Goal: Information Seeking & Learning: Learn about a topic

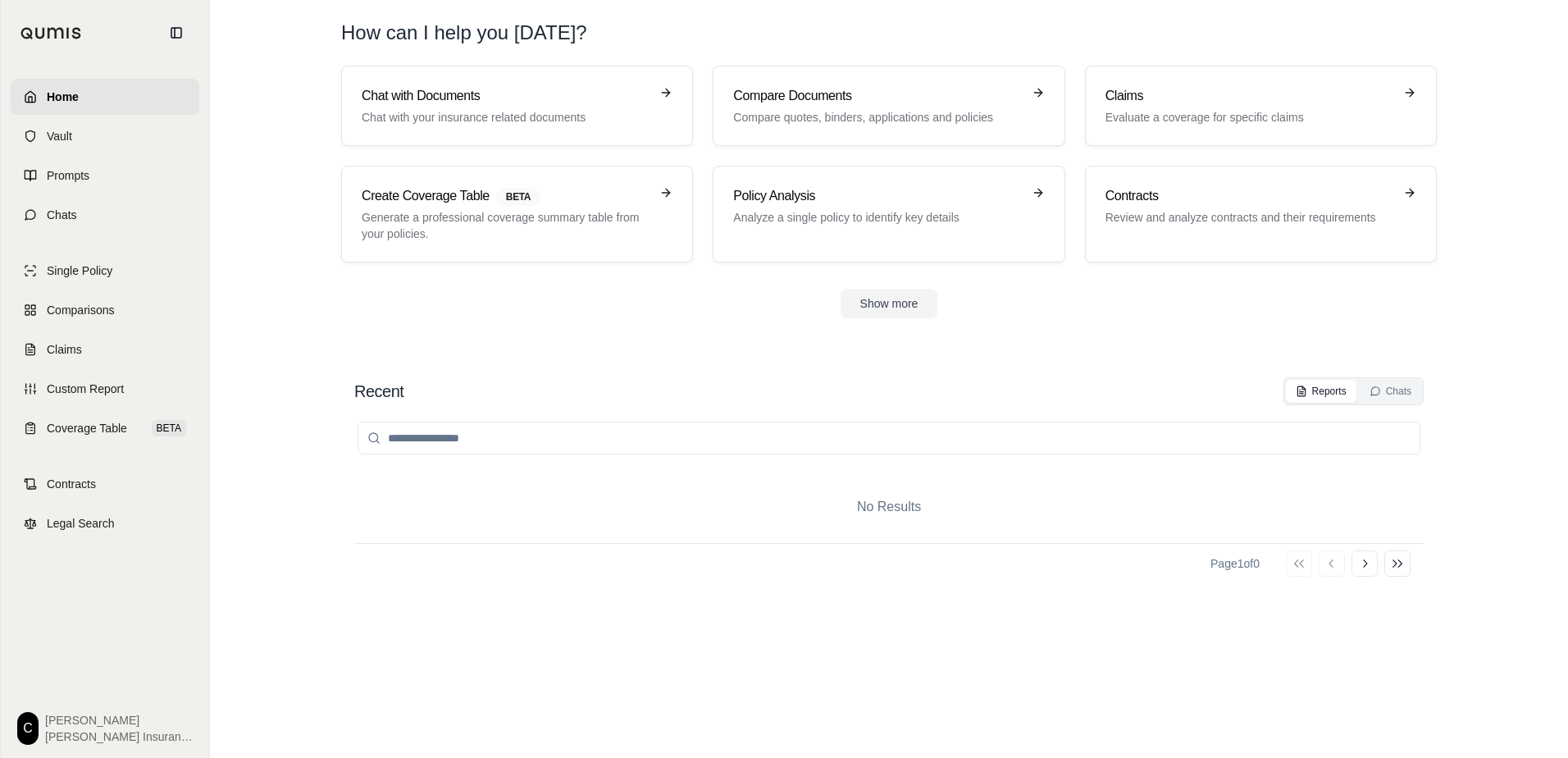
click at [302, 108] on section "Chat with Documents Chat with your insurance related documents Compare Document…" at bounding box center [888, 205] width 1345 height 279
click at [832, 109] on p "Compare quotes, binders, applications and policies" at bounding box center [877, 118] width 288 height 17
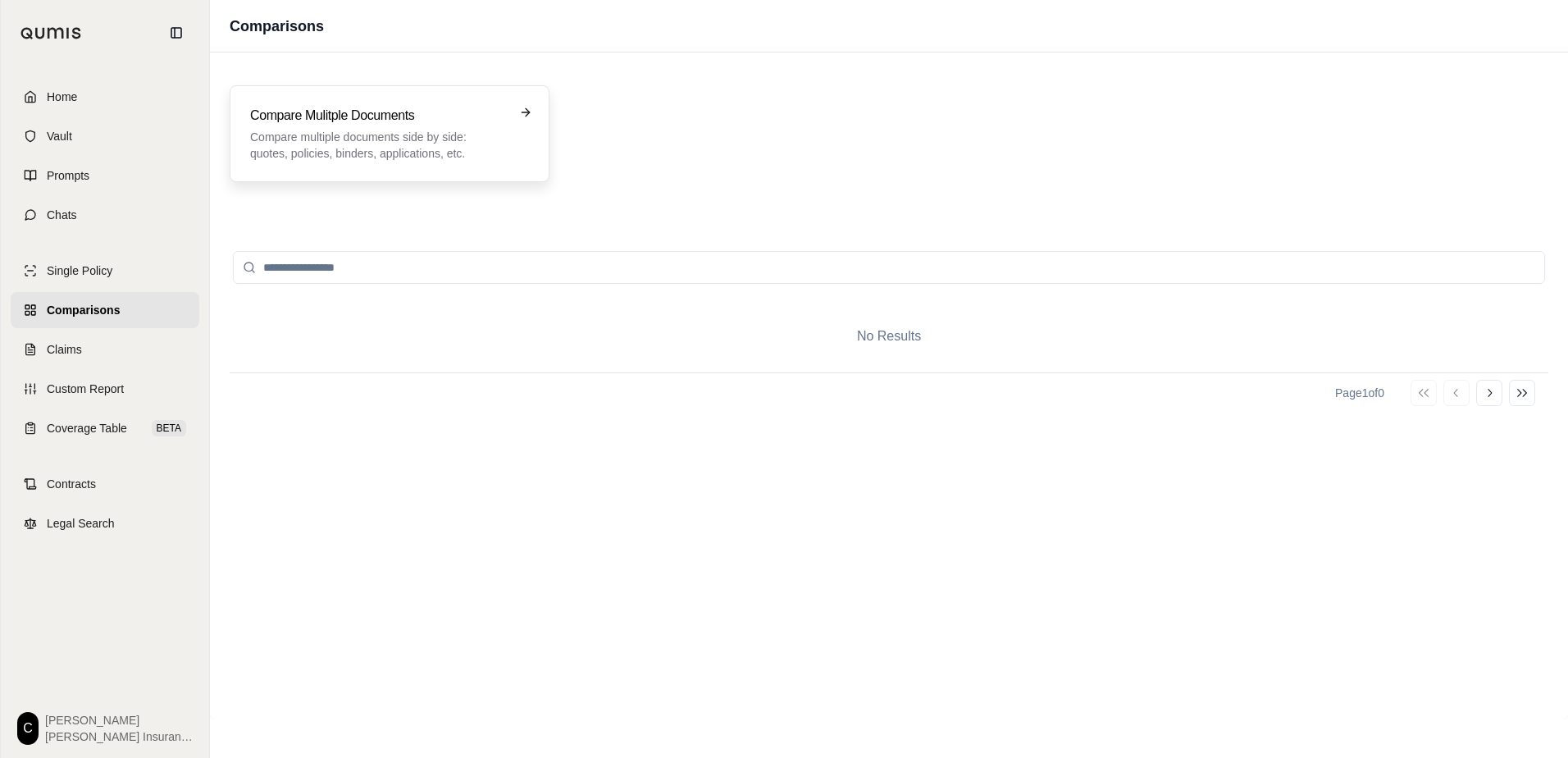
click at [358, 132] on p "Compare multiple documents side by side: quotes, policies, binders, application…" at bounding box center [378, 145] width 256 height 33
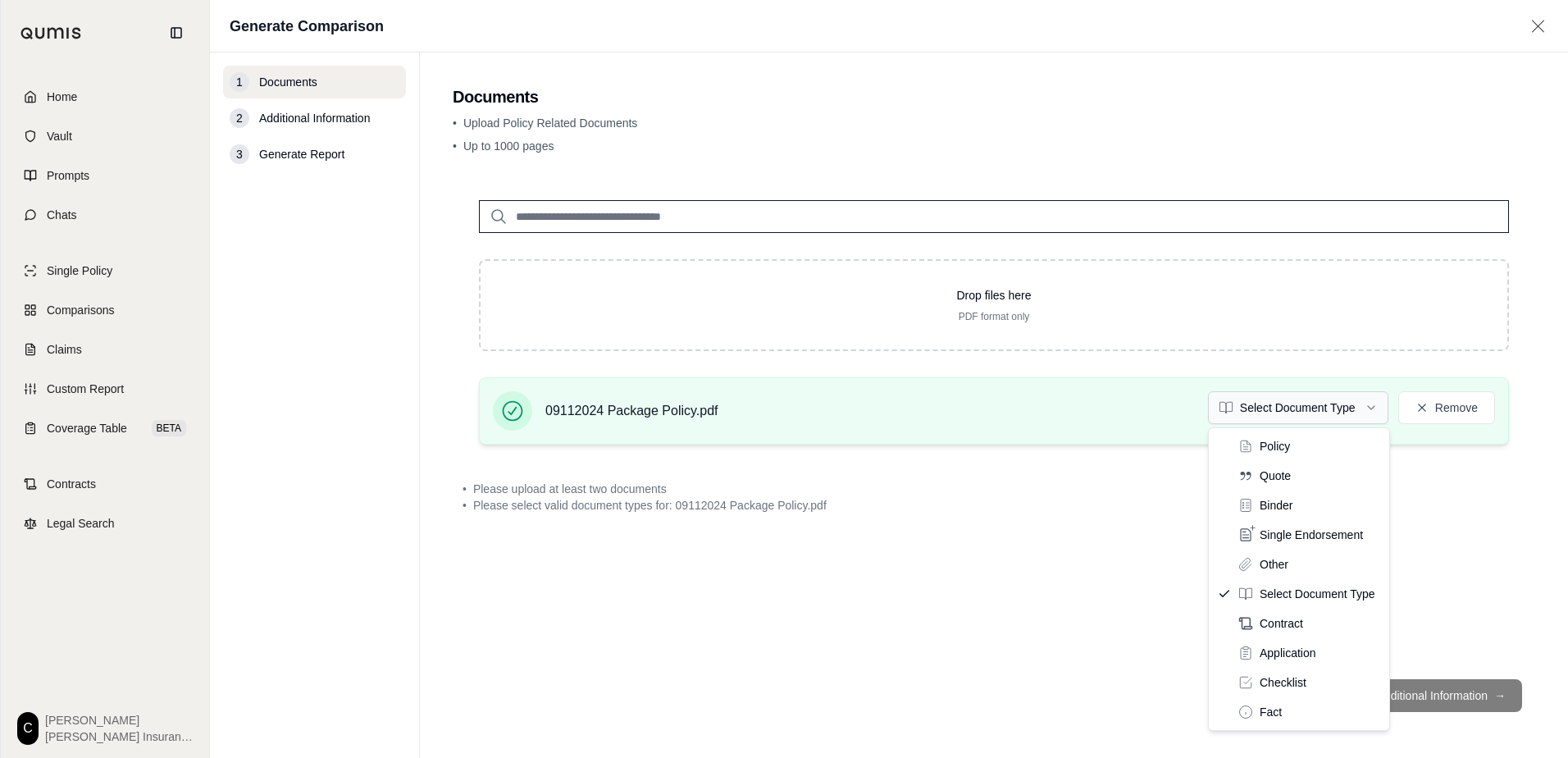
click at [1373, 408] on html "Home Vault Prompts Chats Single Policy Comparisons Claims Custom Report Coverag…" at bounding box center [784, 379] width 1568 height 758
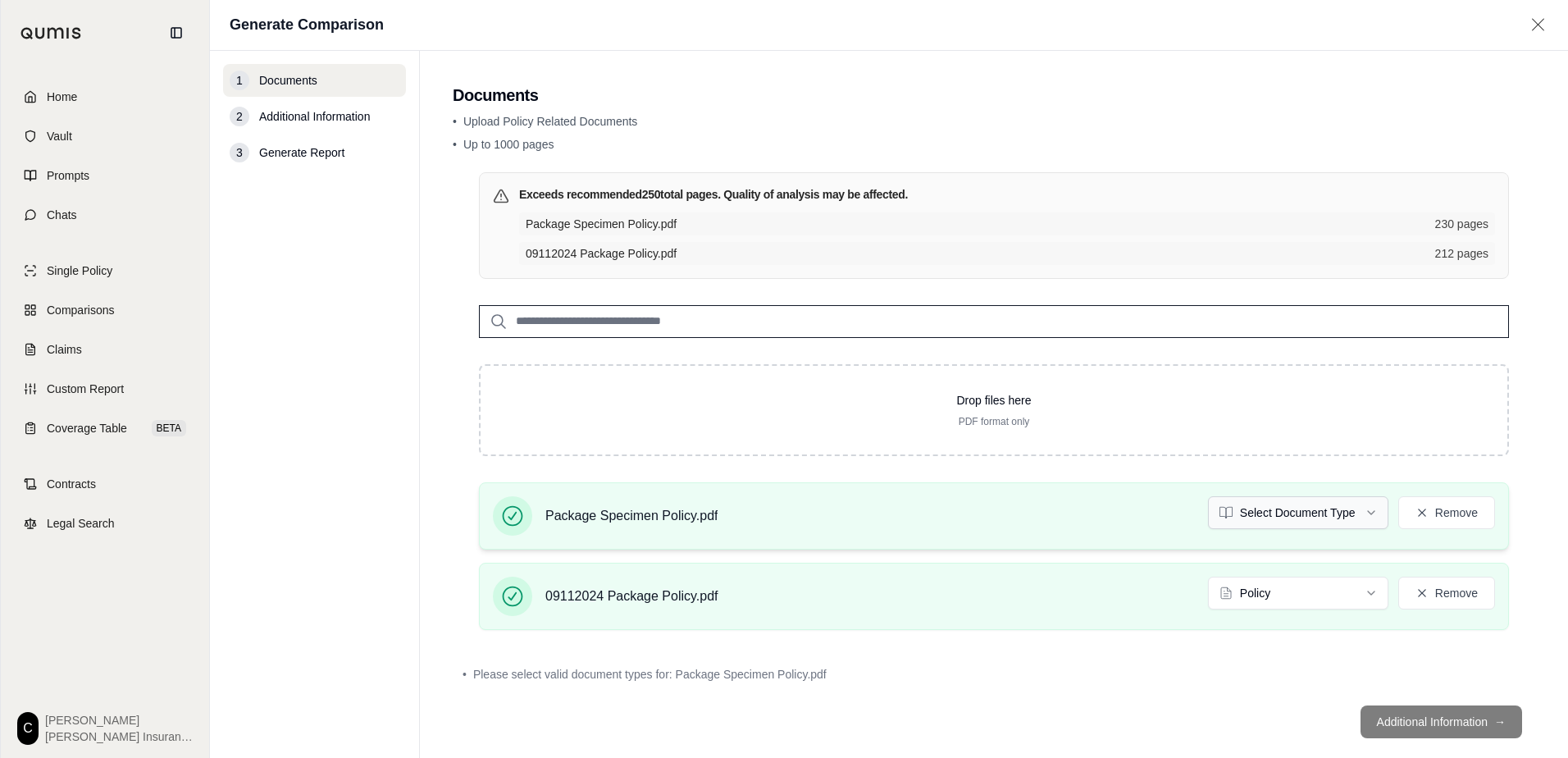
click at [1358, 511] on html "Home Vault Prompts Chats Single Policy Comparisons Claims Custom Report Coverag…" at bounding box center [784, 379] width 1568 height 758
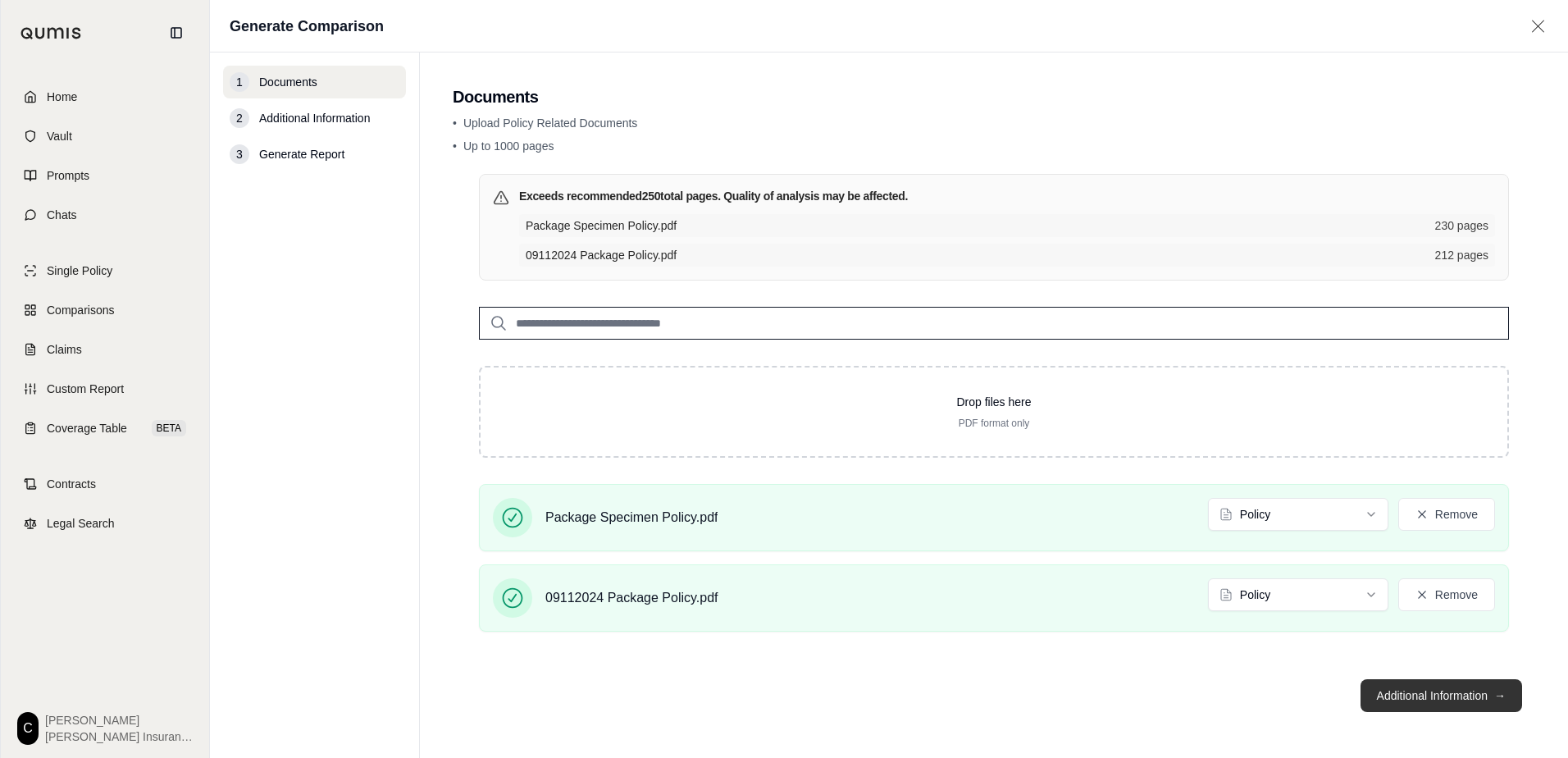
click at [1443, 697] on button "Additional Information →" at bounding box center [1441, 694] width 161 height 33
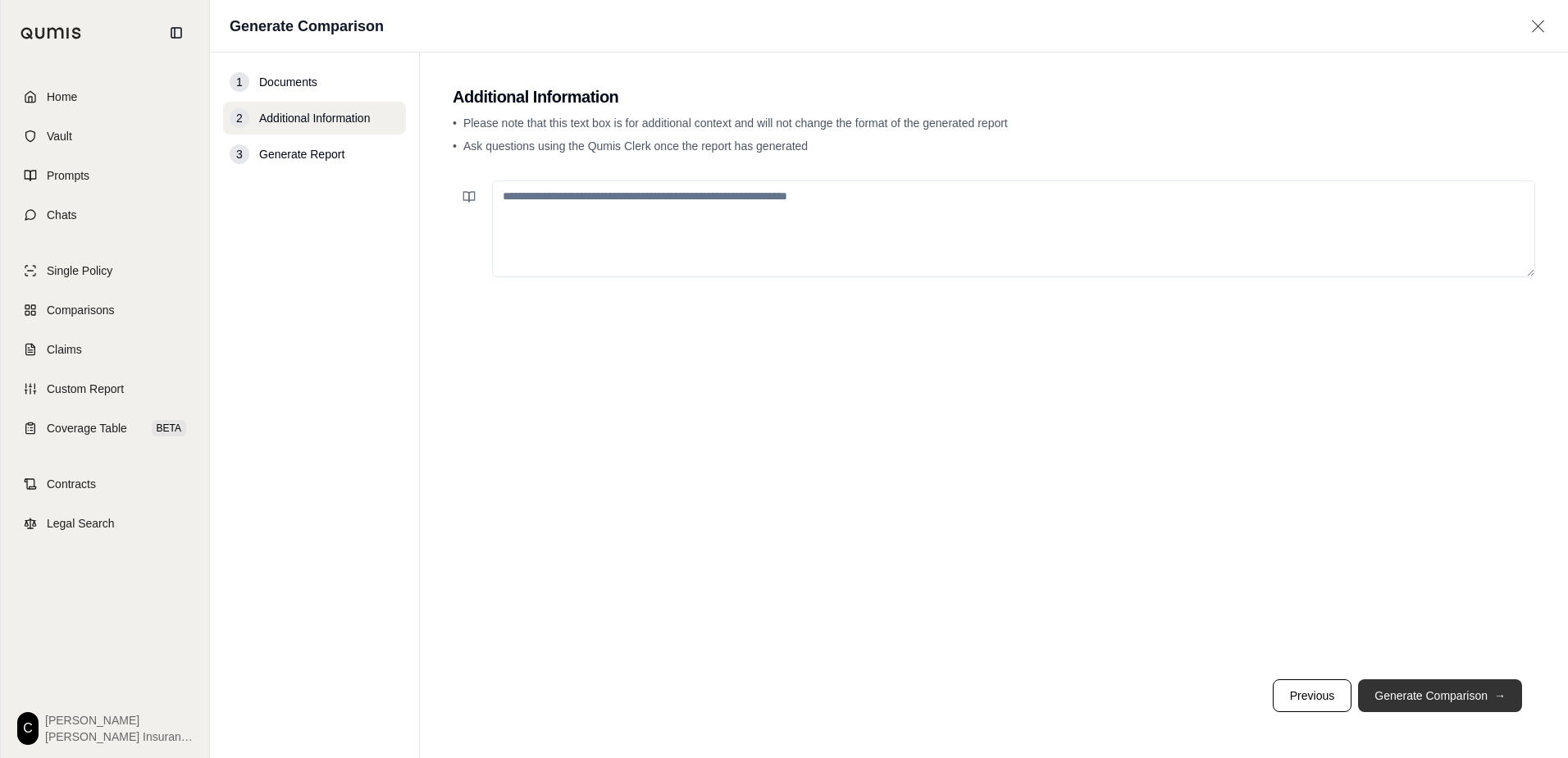
click at [1443, 697] on button "Generate Comparison →" at bounding box center [1440, 694] width 164 height 33
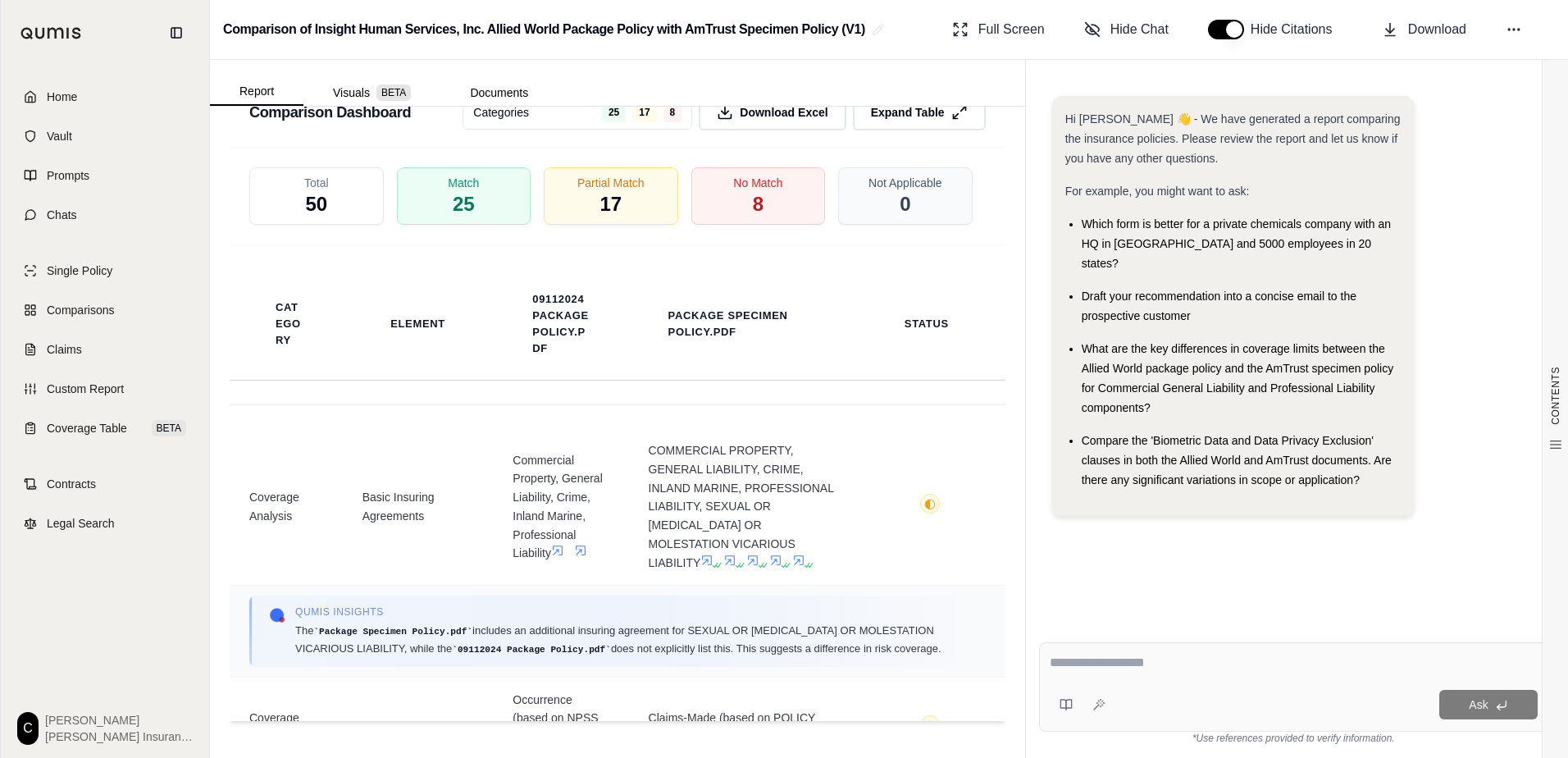
scroll to position [4281, 0]
click at [1105, 664] on textarea at bounding box center [1294, 663] width 488 height 20
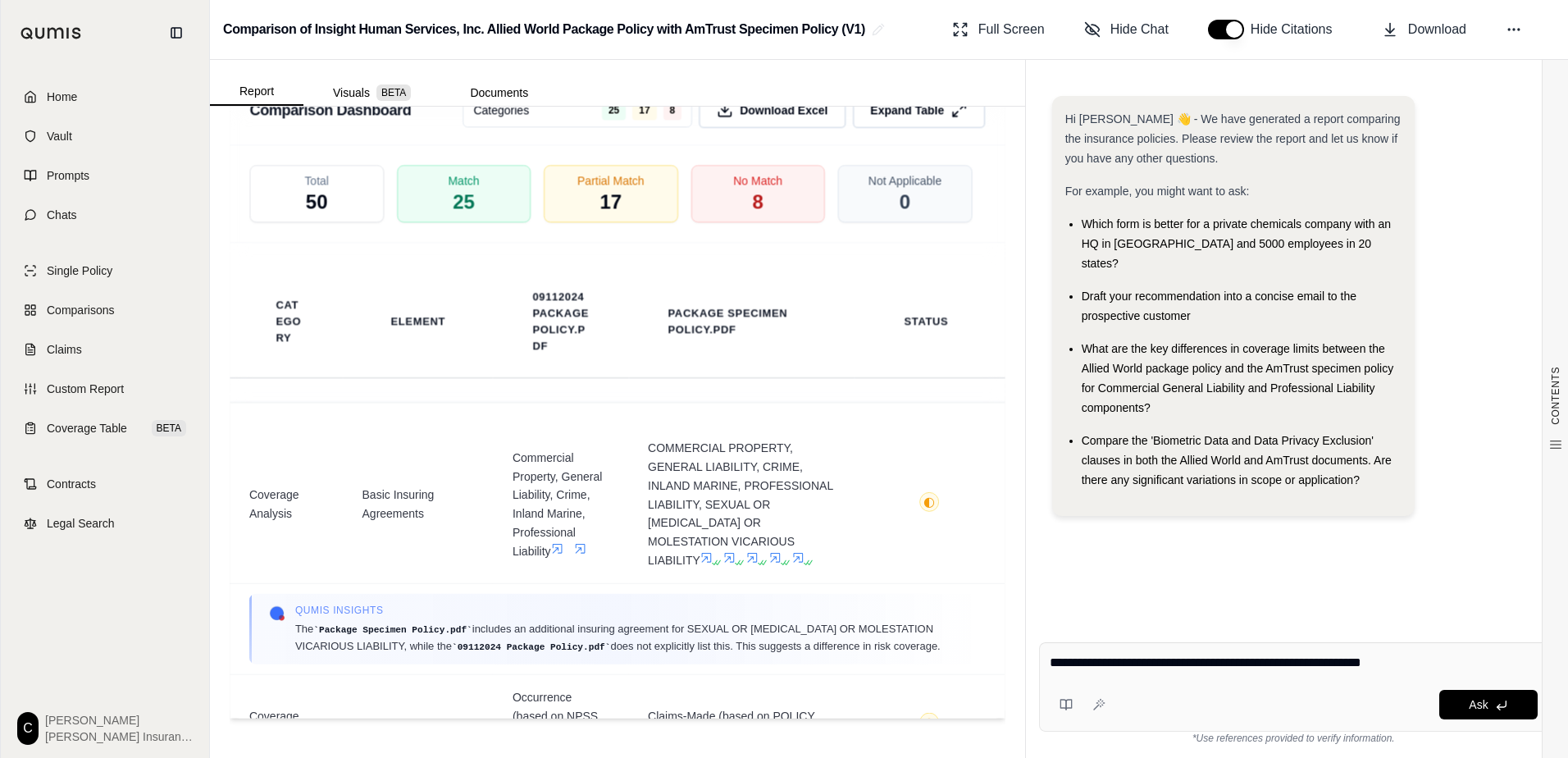
drag, startPoint x: 1385, startPoint y: 665, endPoint x: 1340, endPoint y: 710, distance: 63.6
click at [1334, 712] on div "Ask" at bounding box center [1325, 704] width 425 height 29
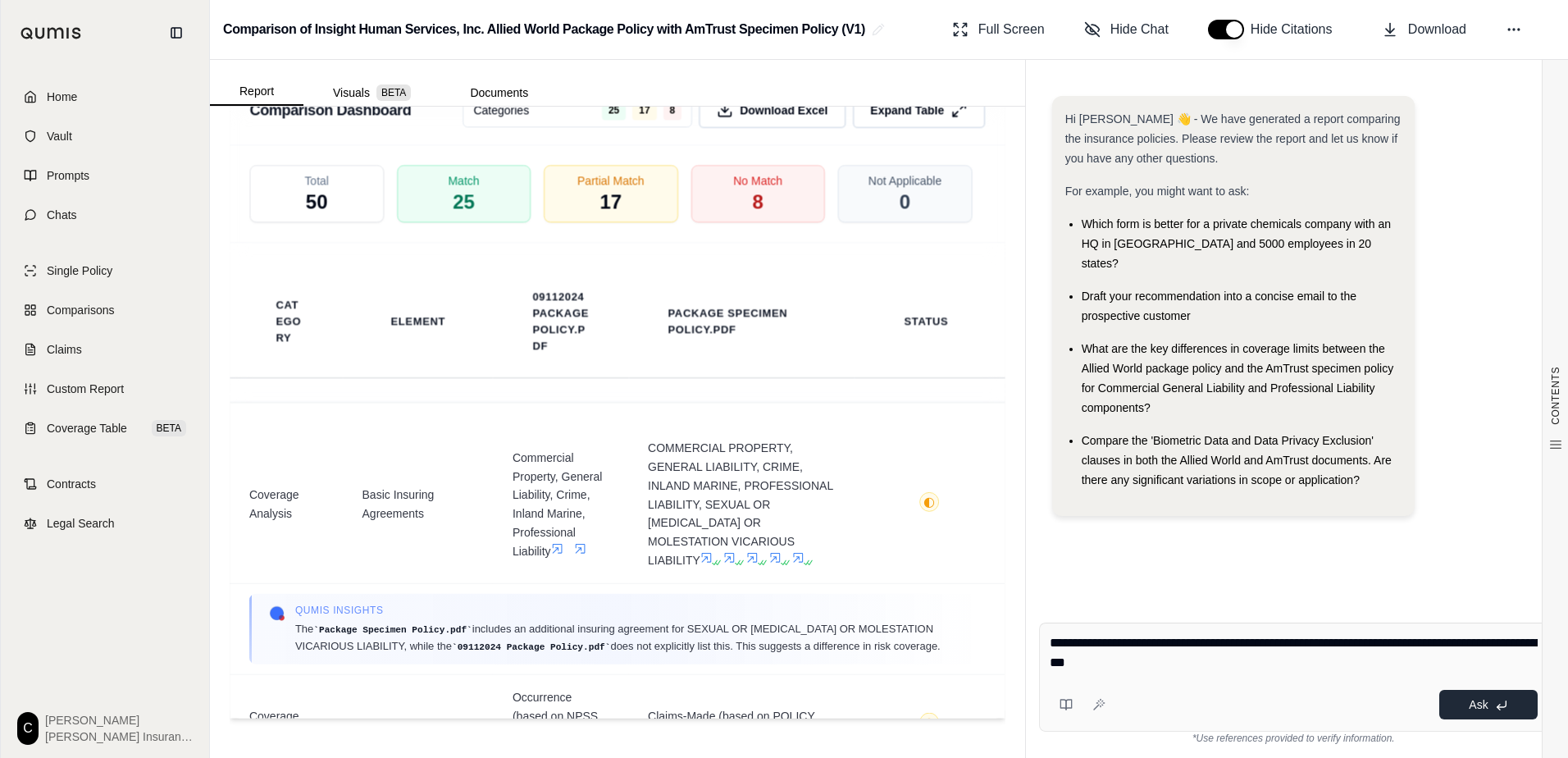
type textarea "**********"
click at [1497, 705] on icon at bounding box center [1502, 705] width 13 height 13
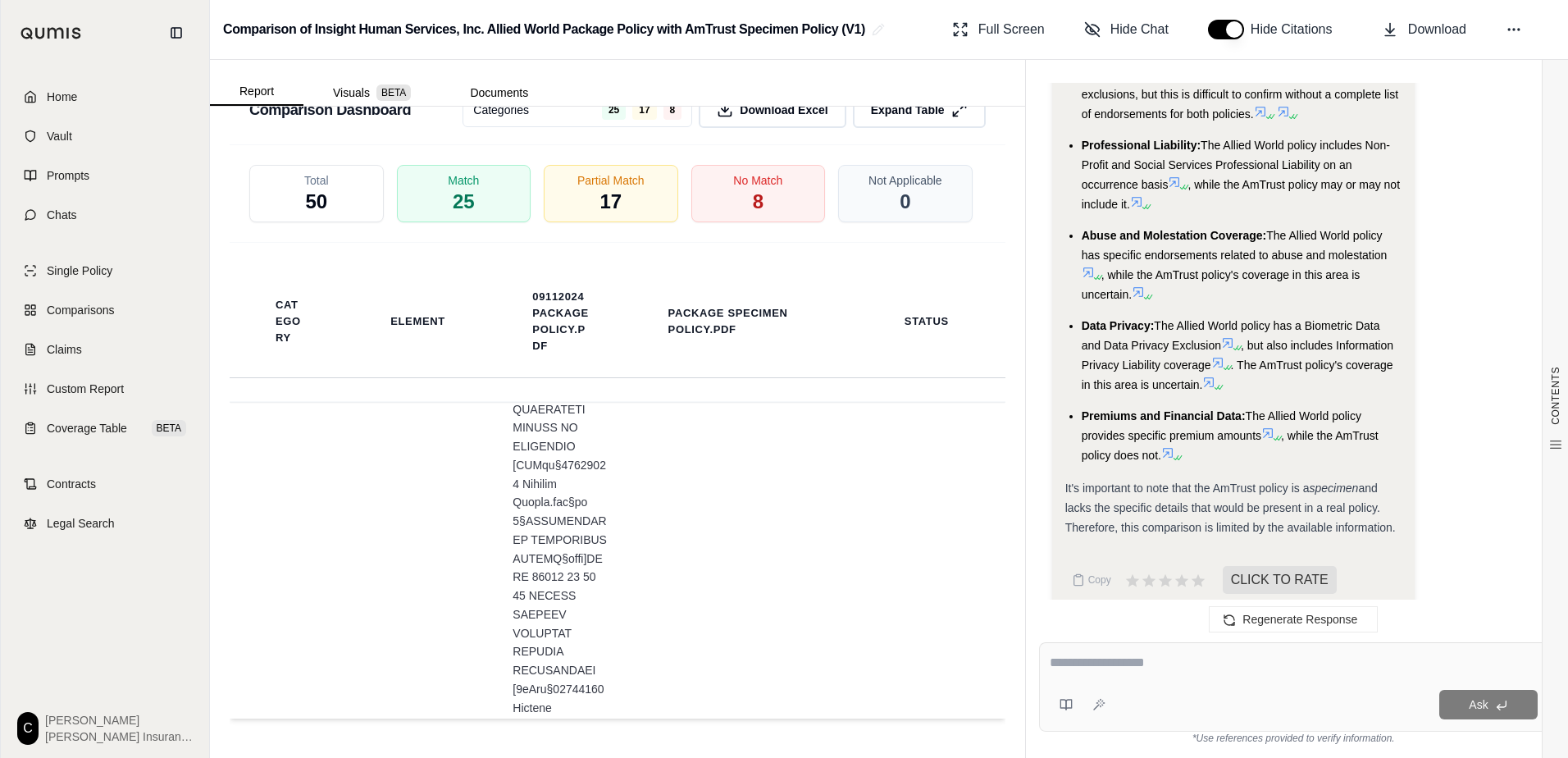
scroll to position [2132, 0]
click at [599, 200] on span "17" at bounding box center [610, 202] width 23 height 28
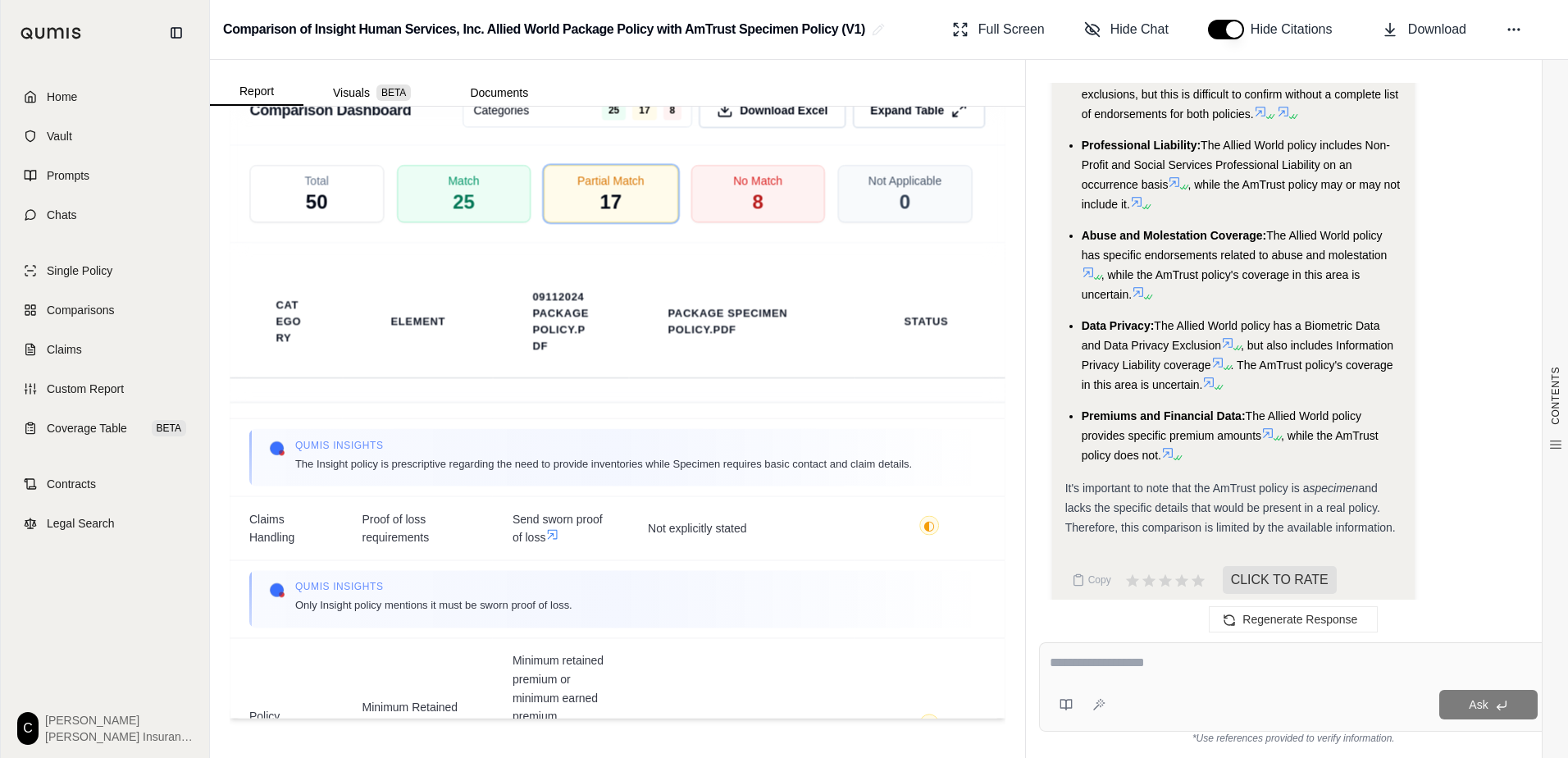
scroll to position [2713, 0]
click at [465, 199] on span "25" at bounding box center [463, 202] width 23 height 28
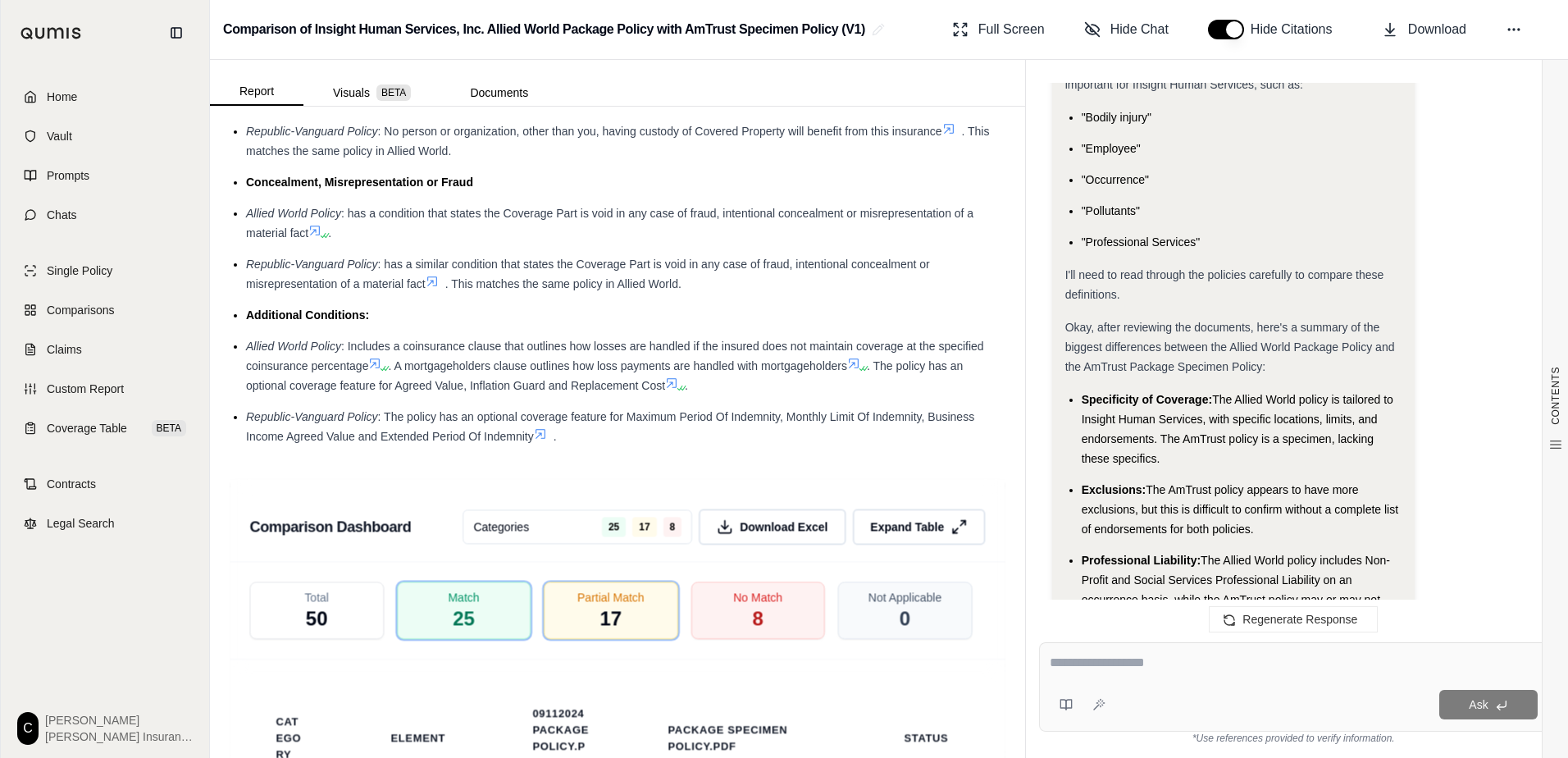
scroll to position [3868, 0]
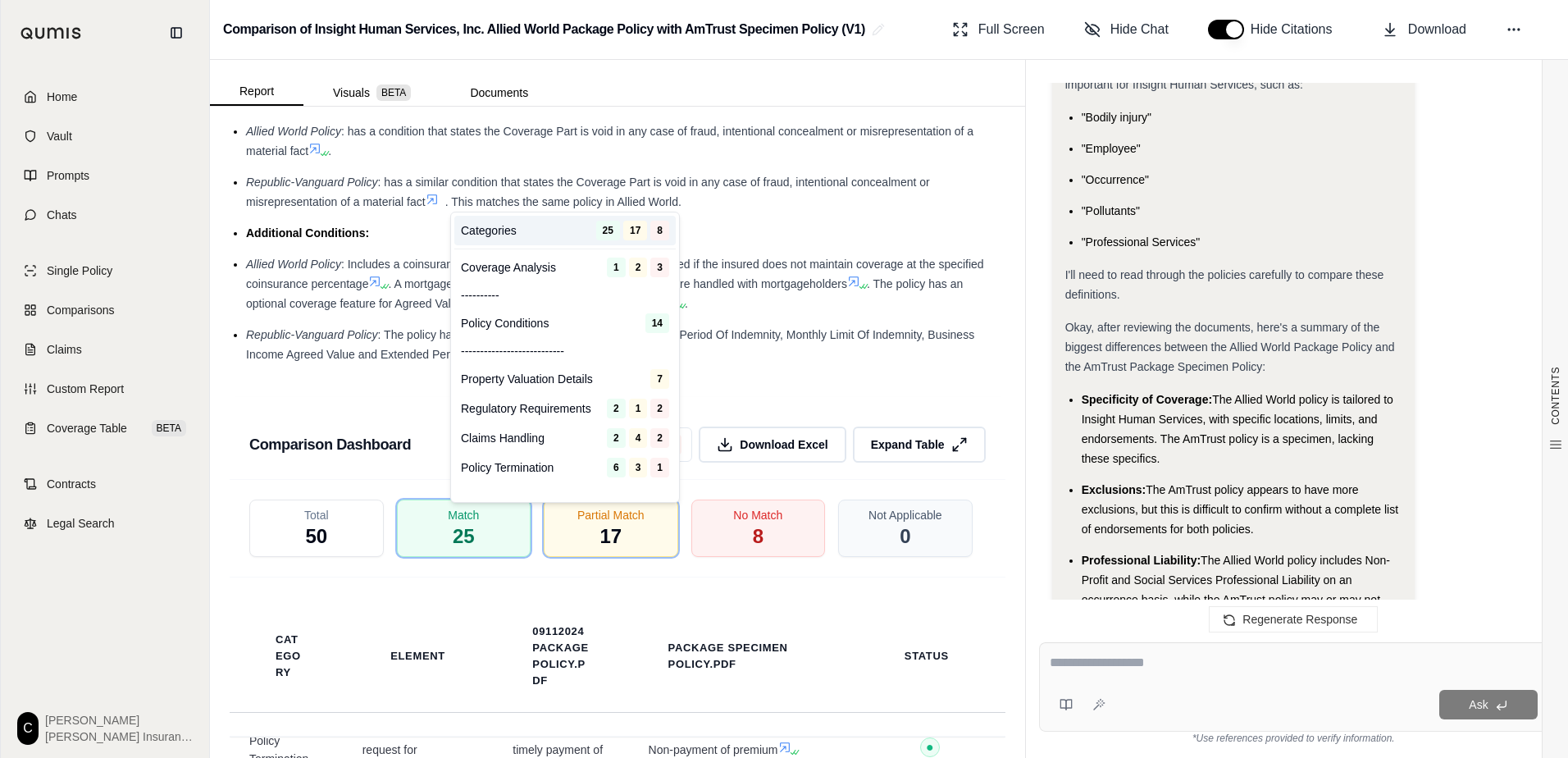
click at [663, 525] on html "Home Vault Prompts Chats Single Policy Comparisons Claims Custom Report Coverag…" at bounding box center [784, 379] width 1568 height 758
drag, startPoint x: 765, startPoint y: 452, endPoint x: 804, endPoint y: 459, distance: 39.6
click at [765, 452] on html "Home Vault Prompts Chats Single Policy Comparisons Claims Custom Report Coverag…" at bounding box center [784, 379] width 1568 height 758
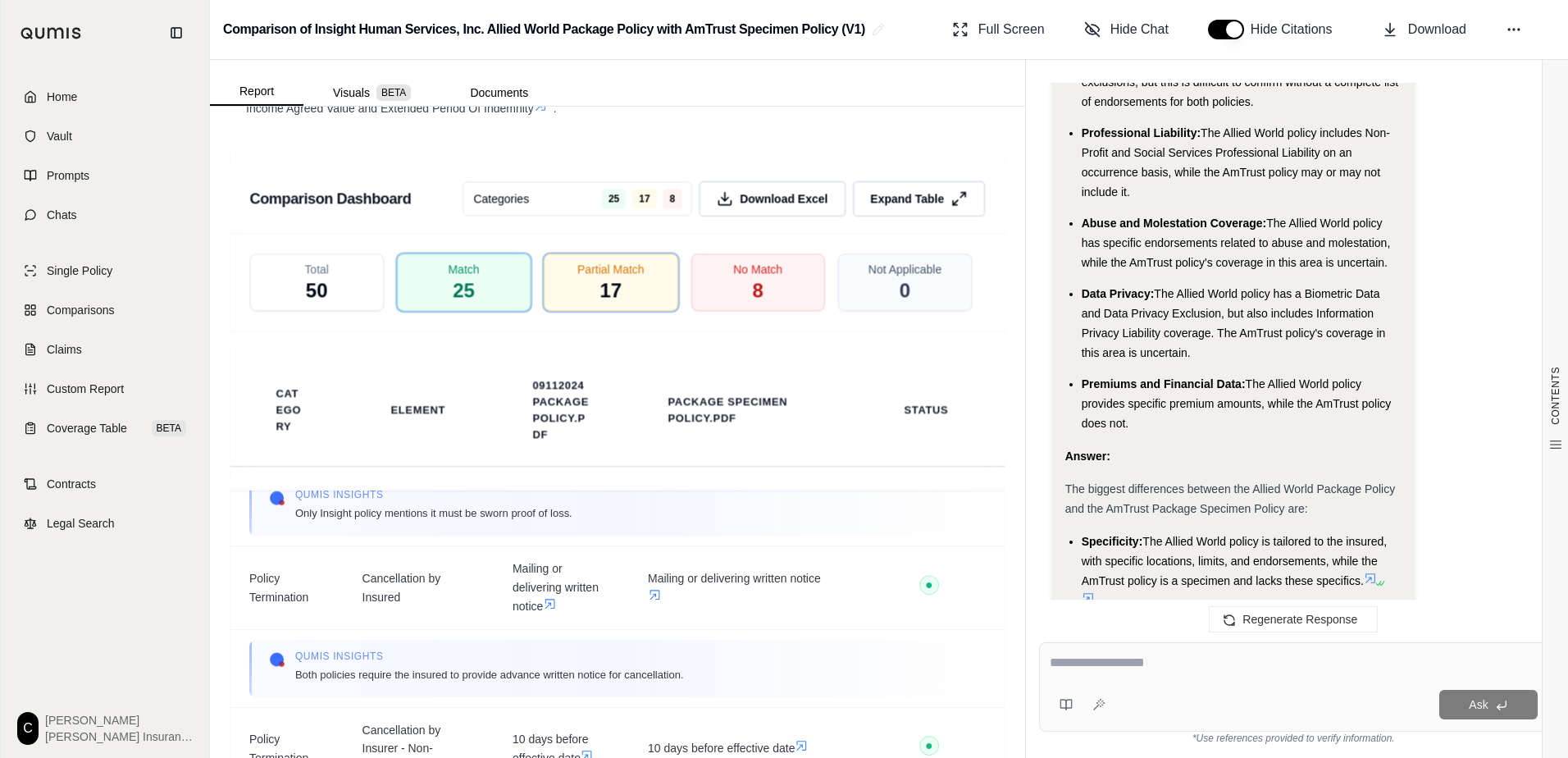
scroll to position [6126, 0]
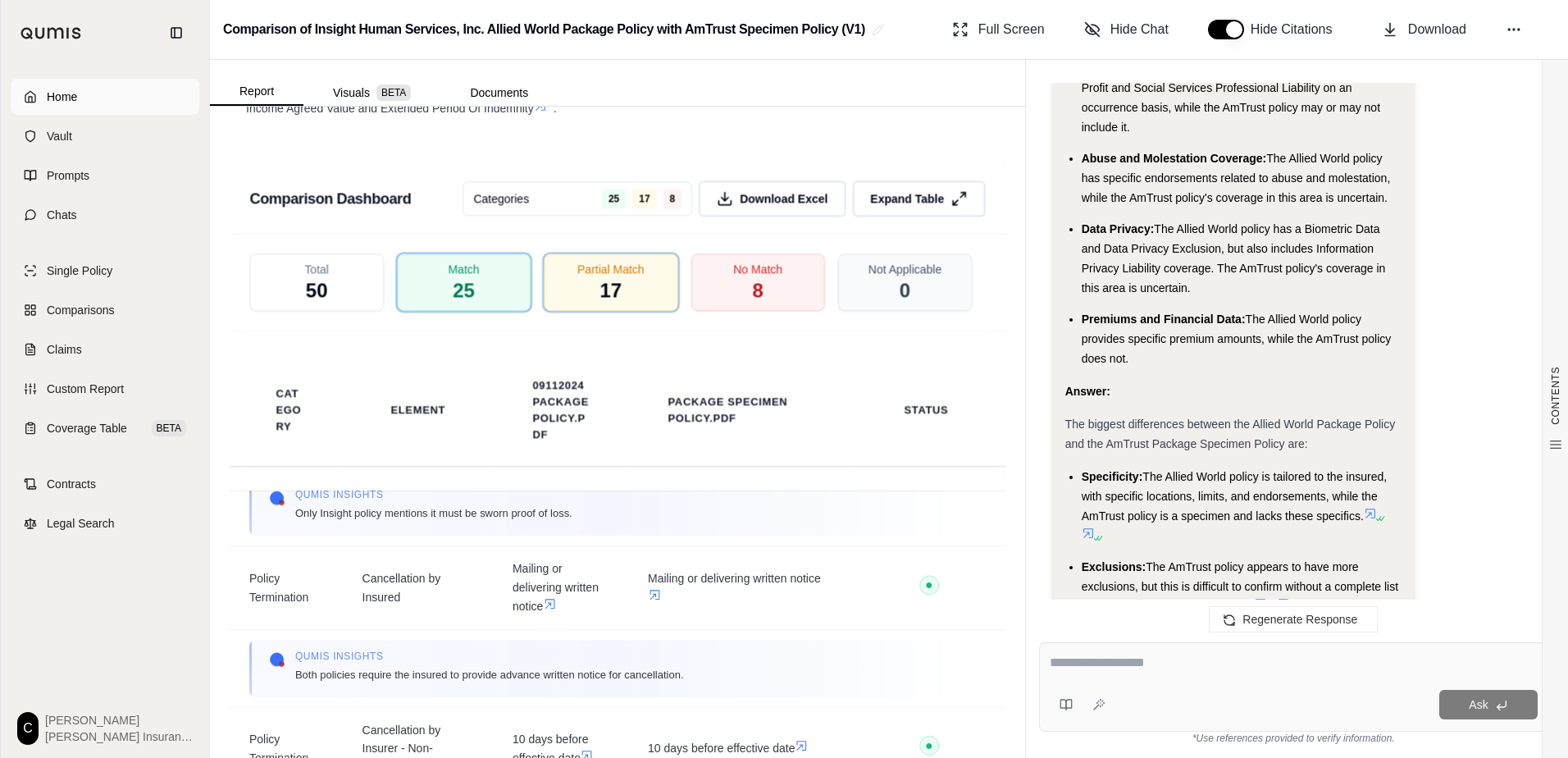
click at [60, 99] on span "Home" at bounding box center [62, 97] width 30 height 17
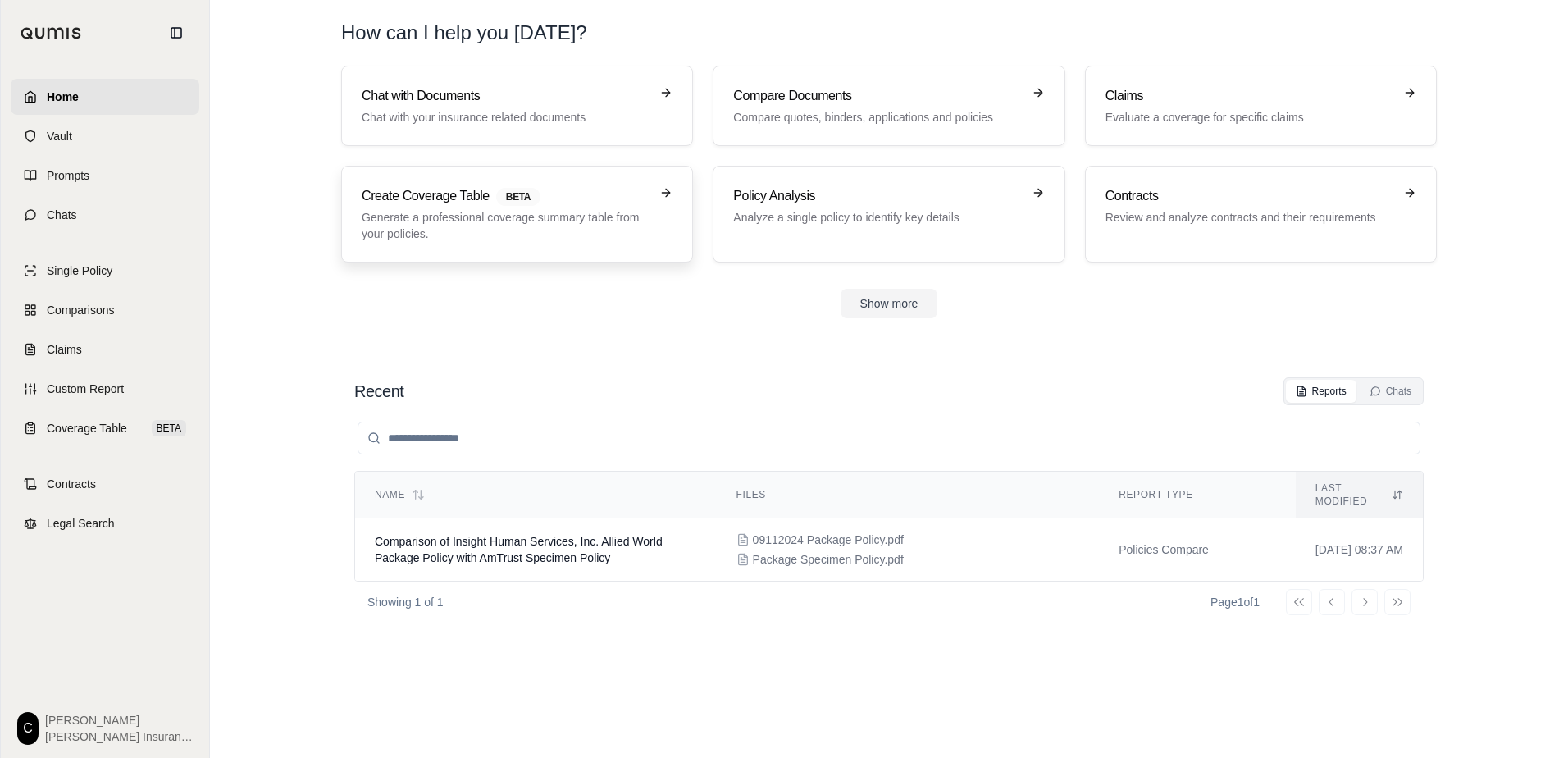
click at [500, 212] on p "Generate a professional coverage summary table from your policies." at bounding box center [506, 225] width 288 height 33
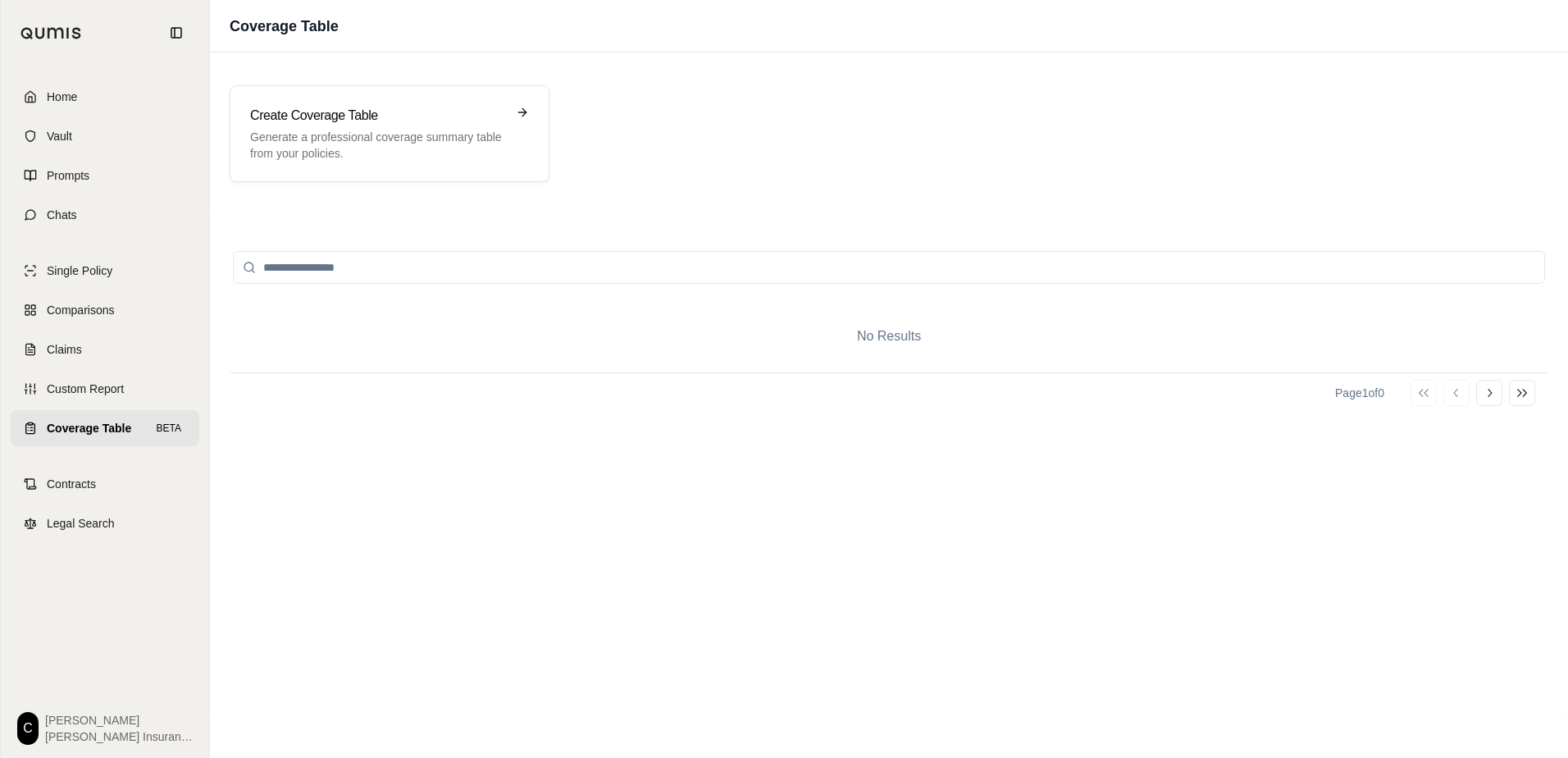
click at [250, 271] on circle at bounding box center [248, 267] width 9 height 9
click at [455, 130] on p "Generate a professional coverage summary table from your policies." at bounding box center [378, 145] width 256 height 33
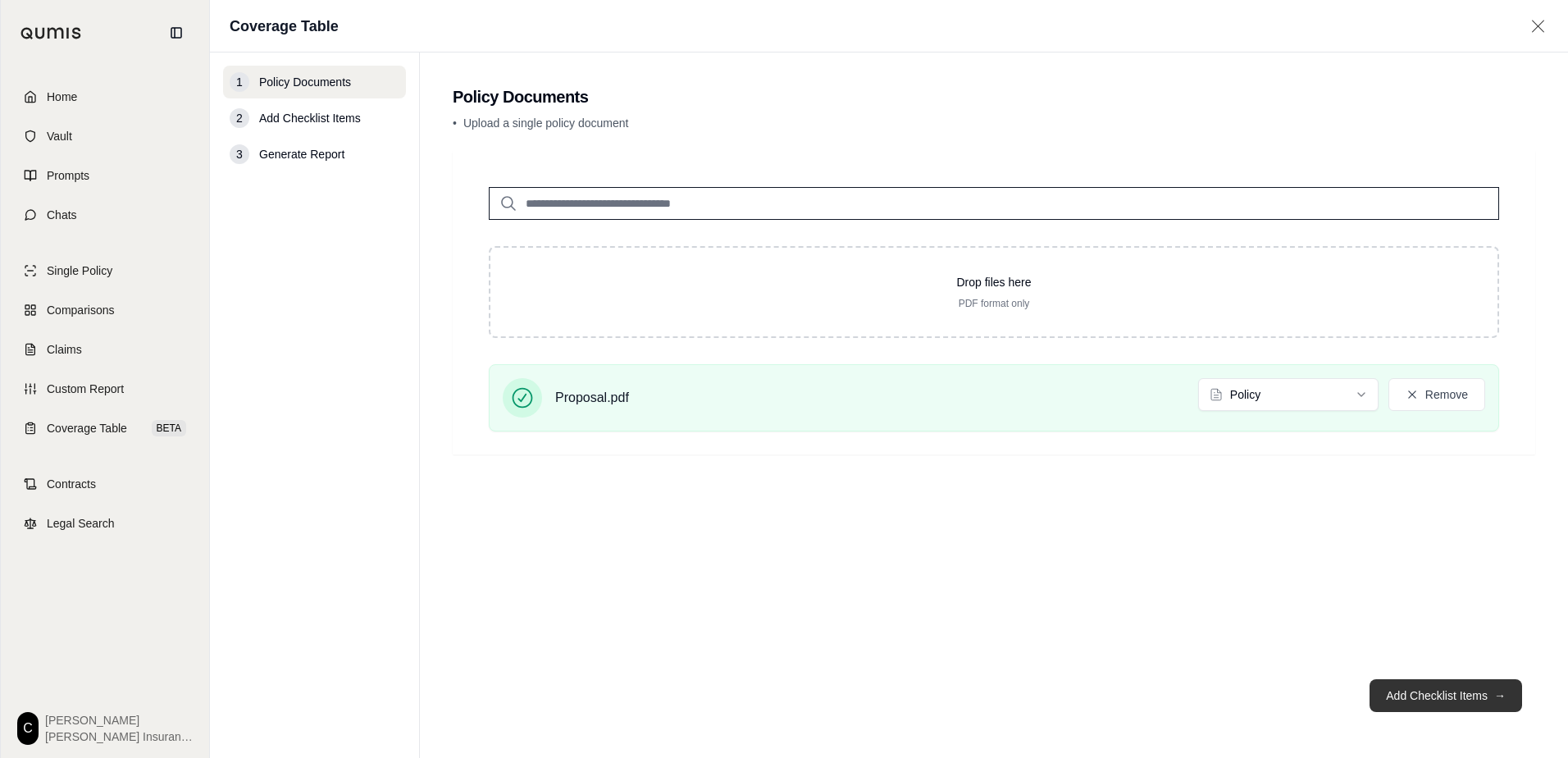
click at [1441, 693] on button "Add Checklist Items →" at bounding box center [1446, 694] width 153 height 33
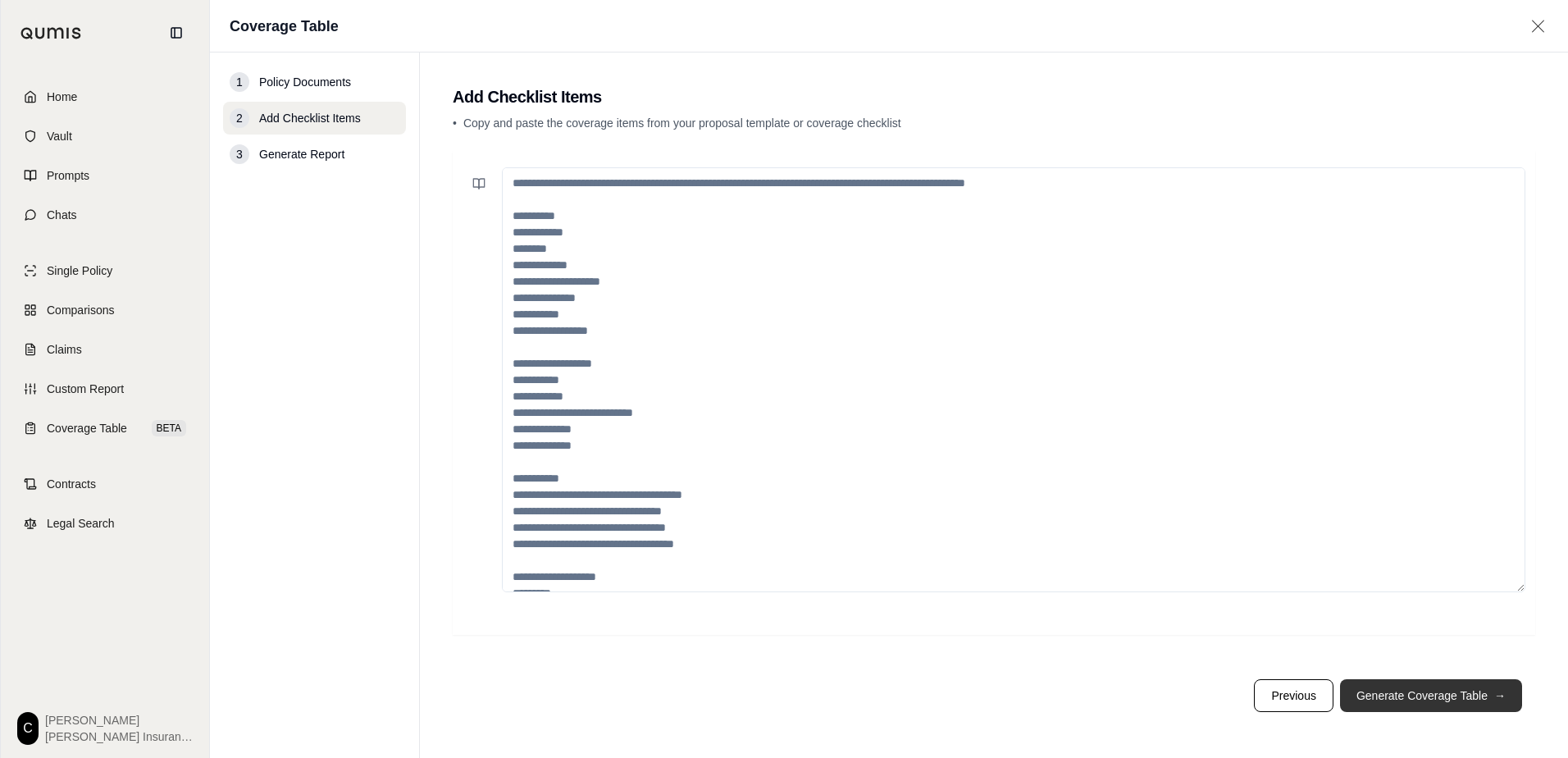
click at [1423, 696] on button "Generate Coverage Table →" at bounding box center [1431, 694] width 182 height 33
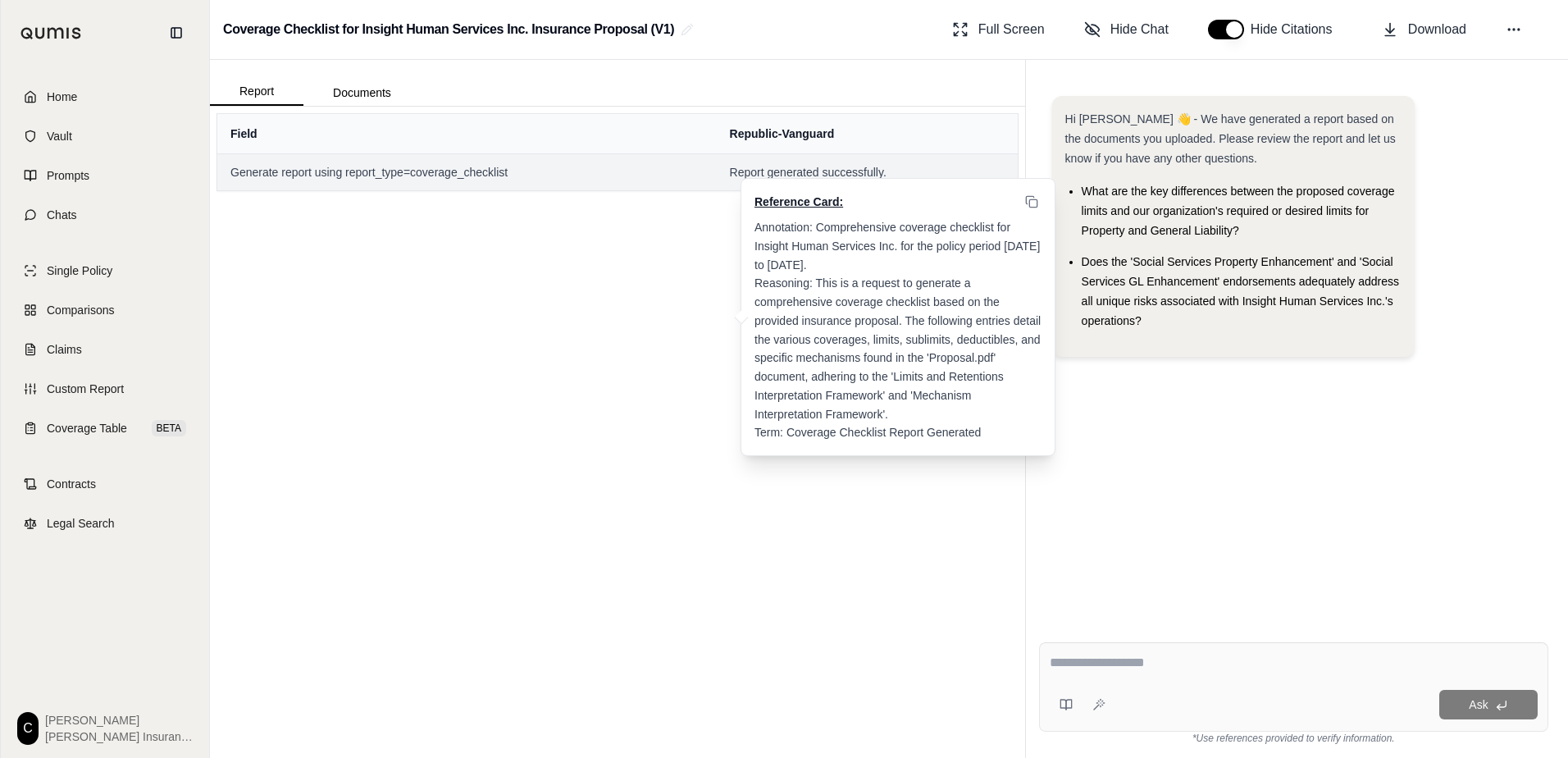
click at [766, 178] on div "Reference Card: Annotation: Comprehensive coverage checklist for Insight Human …" at bounding box center [898, 317] width 315 height 278
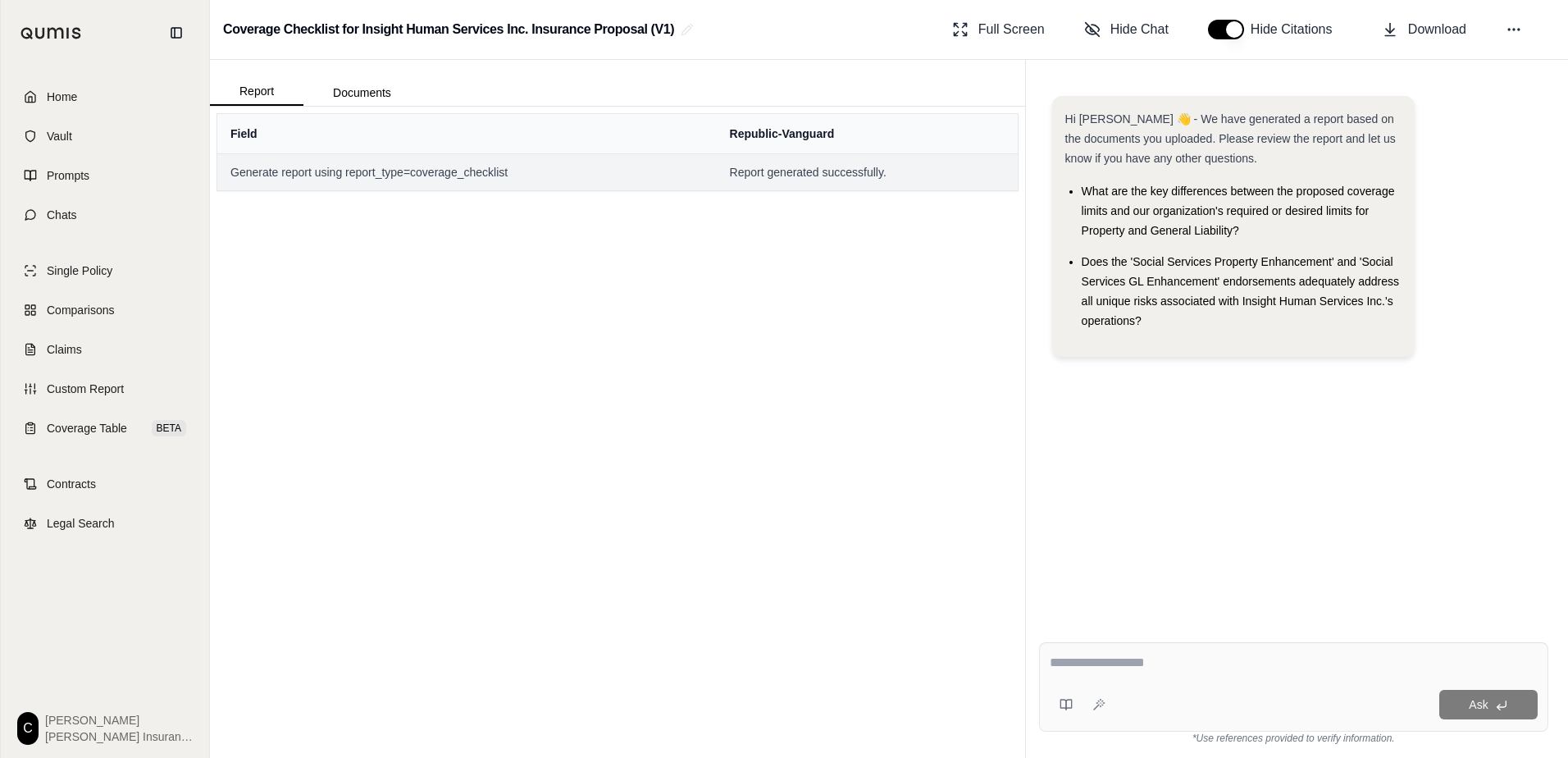
click at [59, 93] on span "Home" at bounding box center [62, 97] width 30 height 17
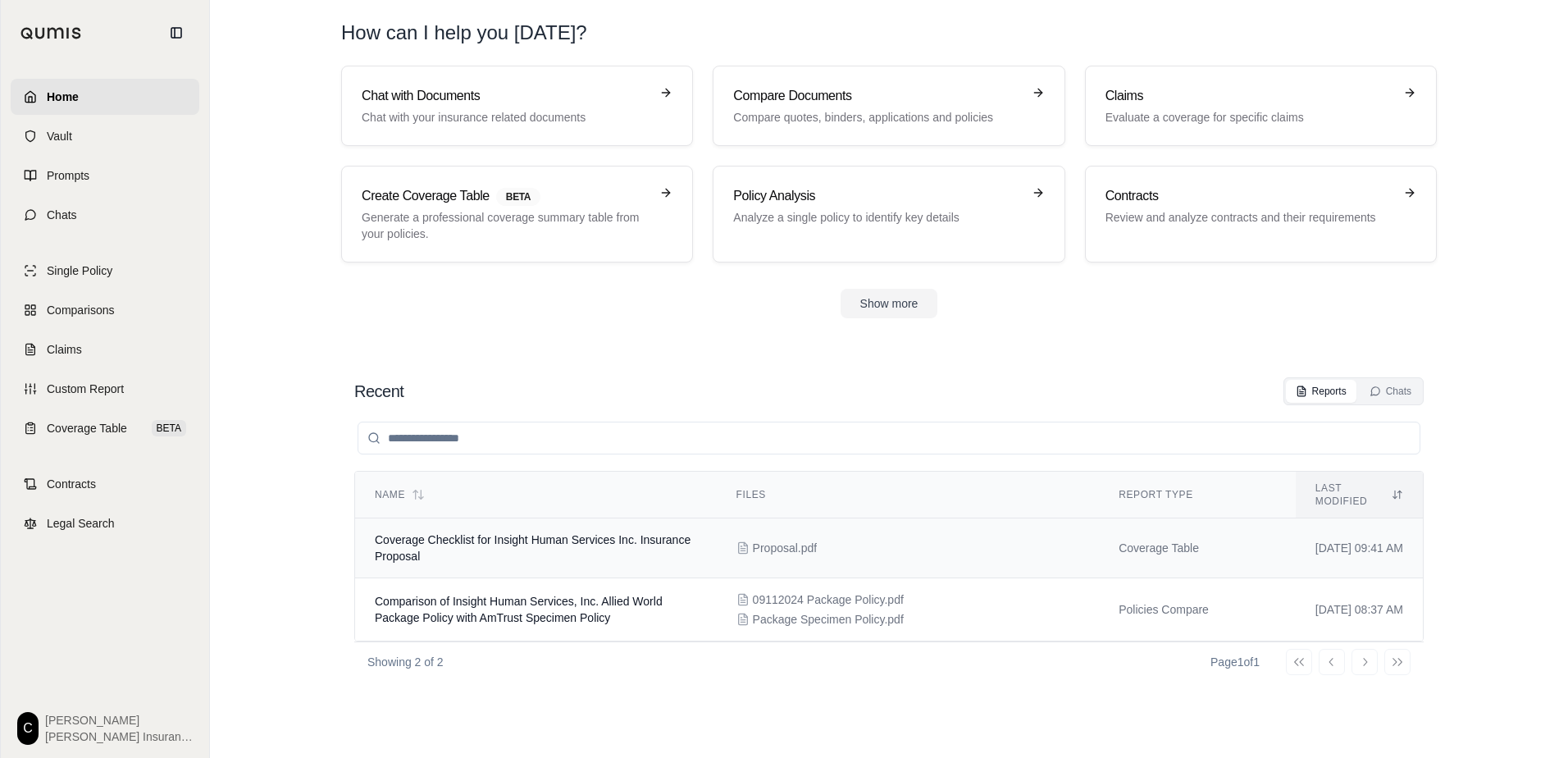
click at [1140, 536] on td "Coverage Table" at bounding box center [1197, 548] width 196 height 60
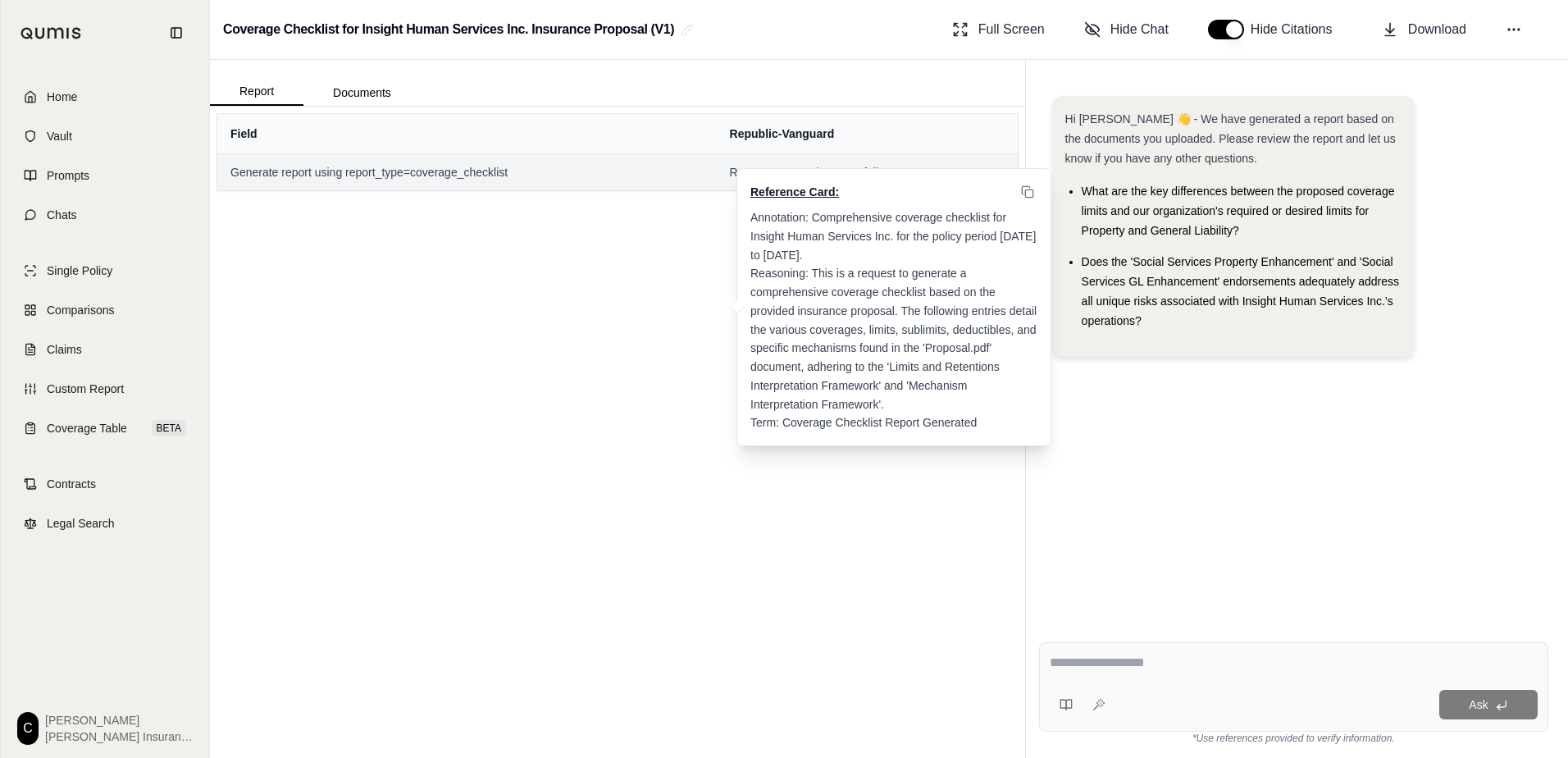
click at [815, 194] on span "Reference Card:" at bounding box center [795, 192] width 89 height 17
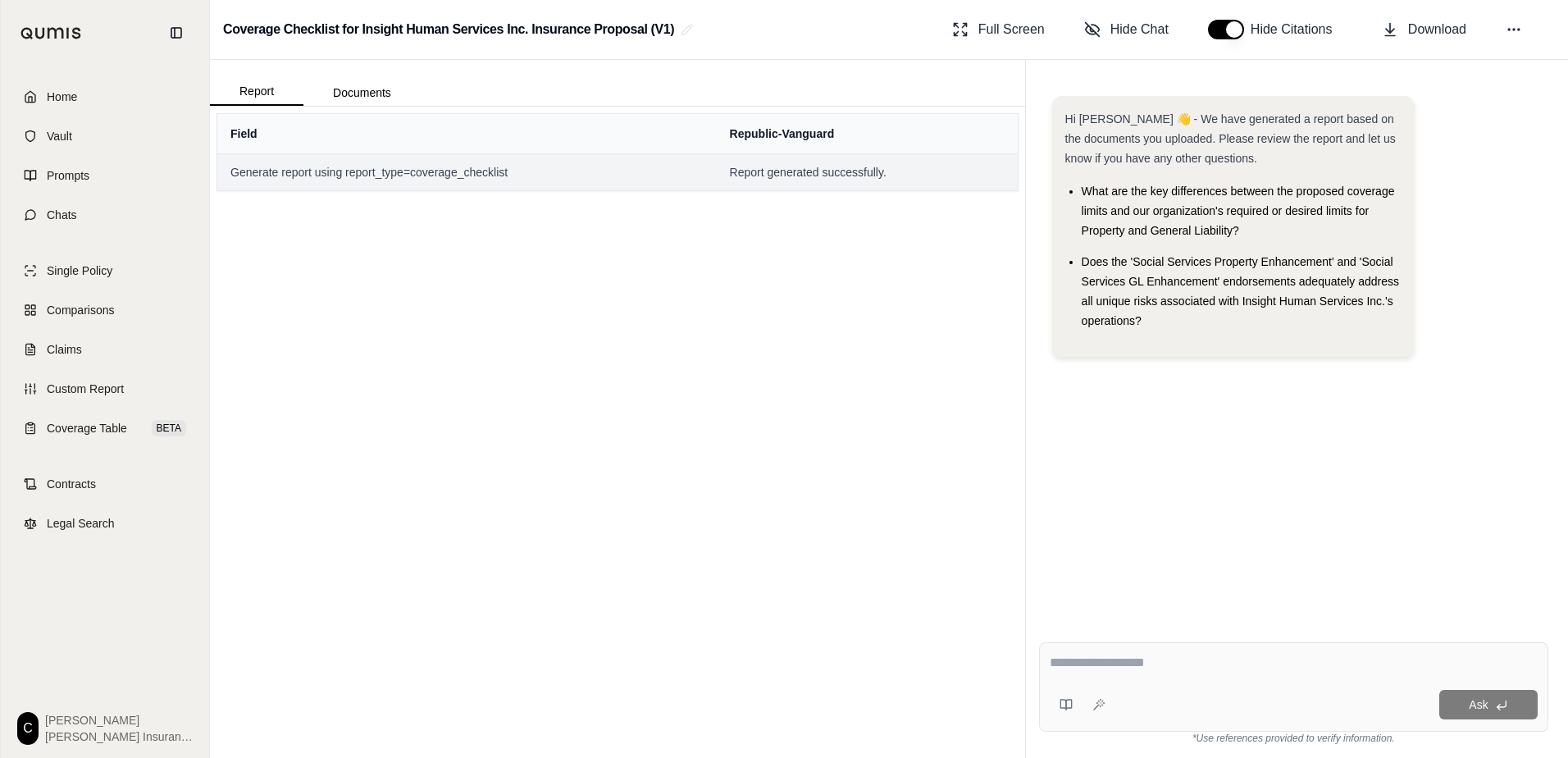
click at [389, 175] on span "Generate report using report_type=coverage_checklist" at bounding box center [467, 172] width 473 height 17
click at [368, 88] on button "Documents" at bounding box center [362, 92] width 117 height 26
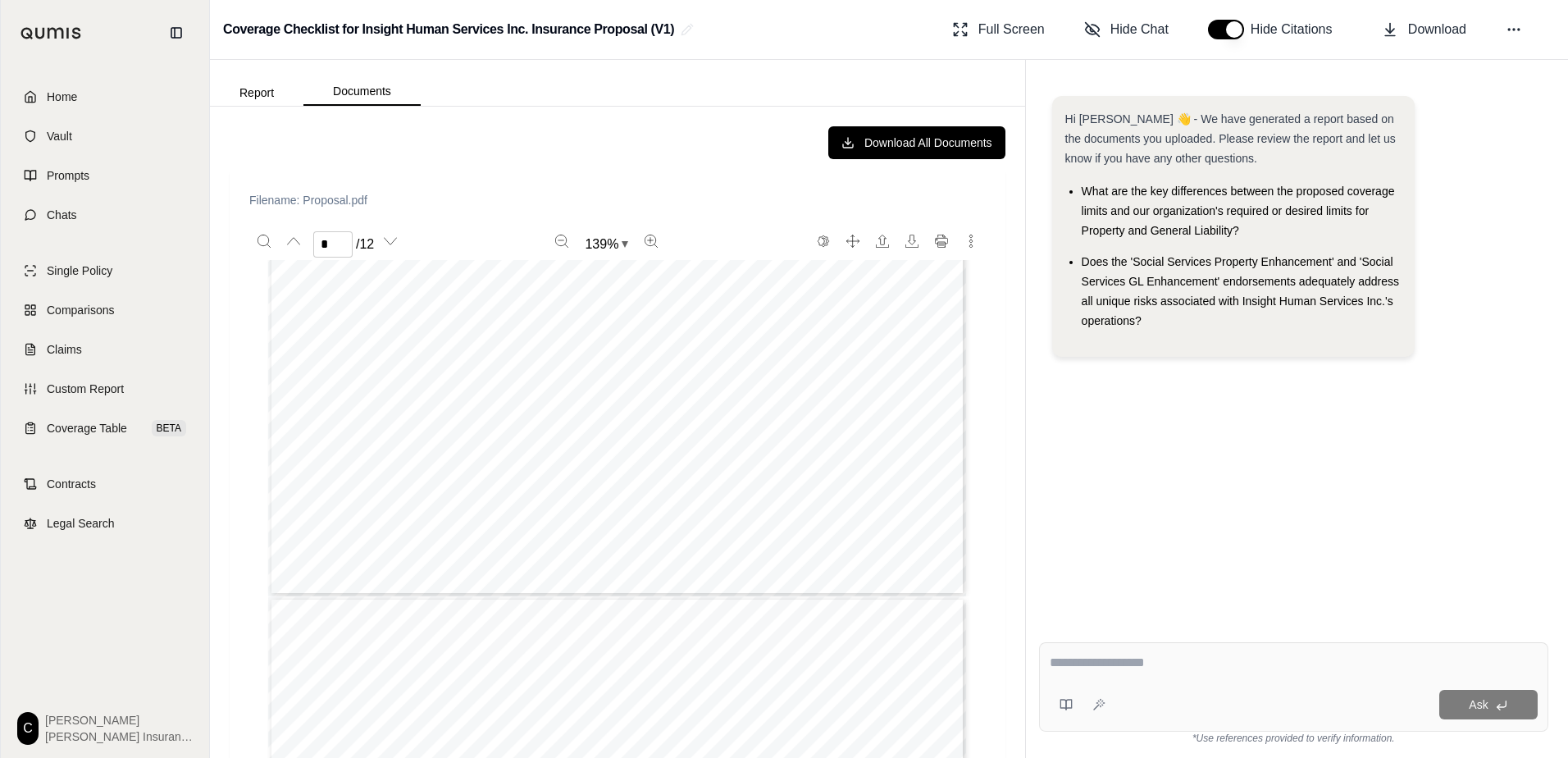
type input "*"
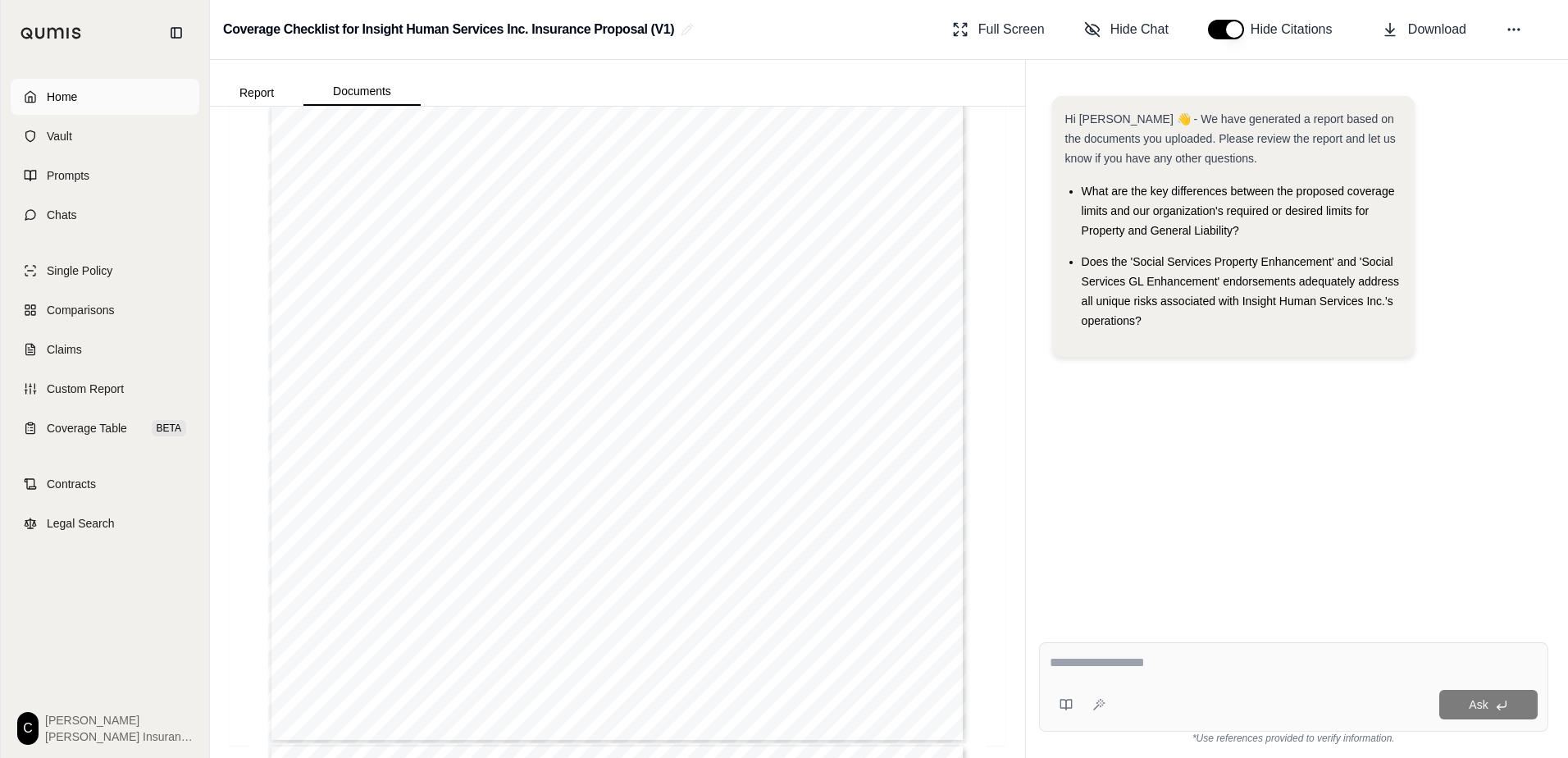
click at [65, 94] on span "Home" at bounding box center [62, 97] width 30 height 17
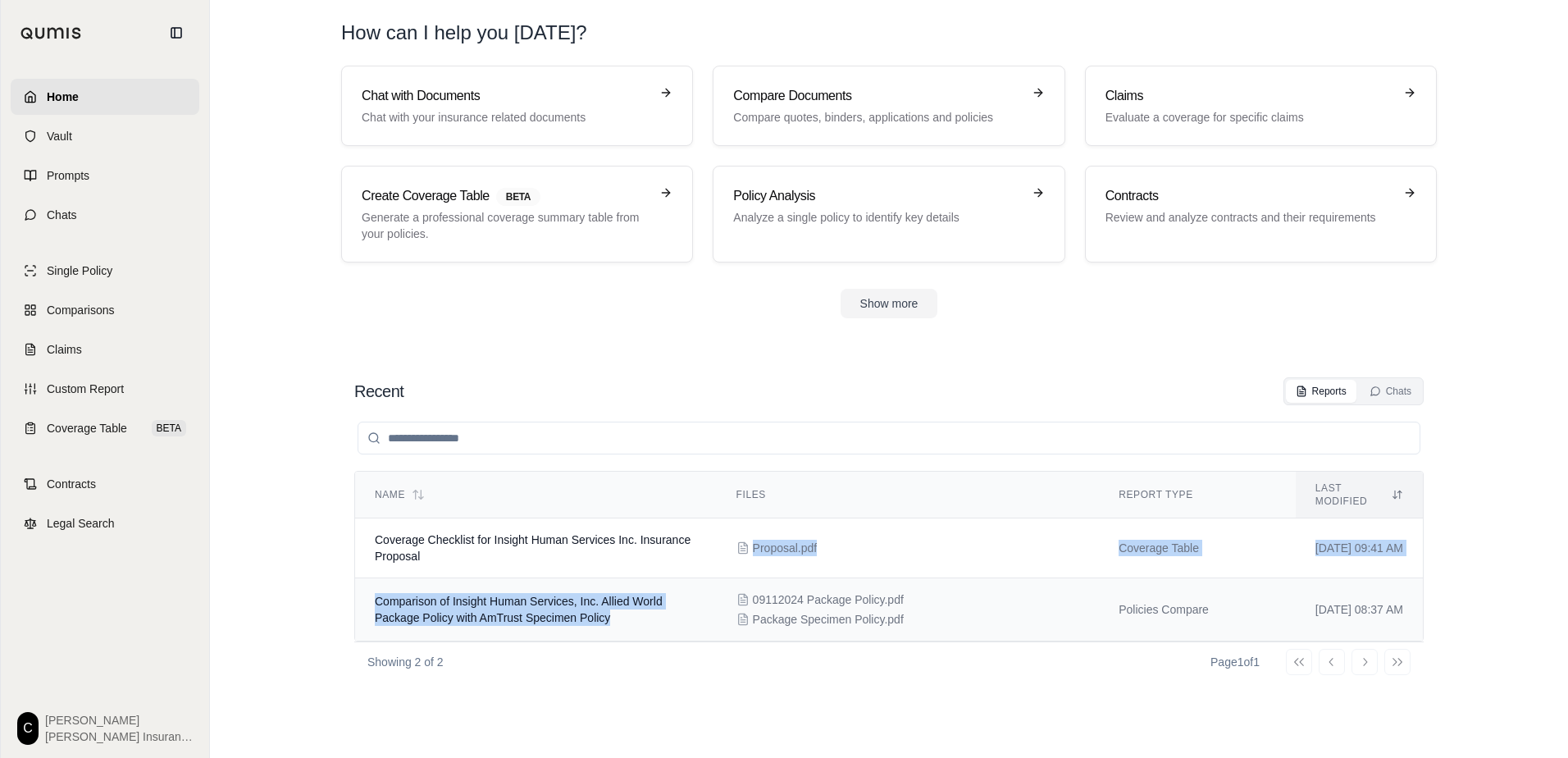
drag, startPoint x: 723, startPoint y: 534, endPoint x: 686, endPoint y: 615, distance: 89.1
click at [686, 615] on tbody "Coverage Checklist for Insight Human Services Inc. Insurance Proposal Proposal.…" at bounding box center [889, 579] width 1068 height 123
click at [853, 540] on div "Proposal.pdf" at bounding box center [908, 548] width 344 height 17
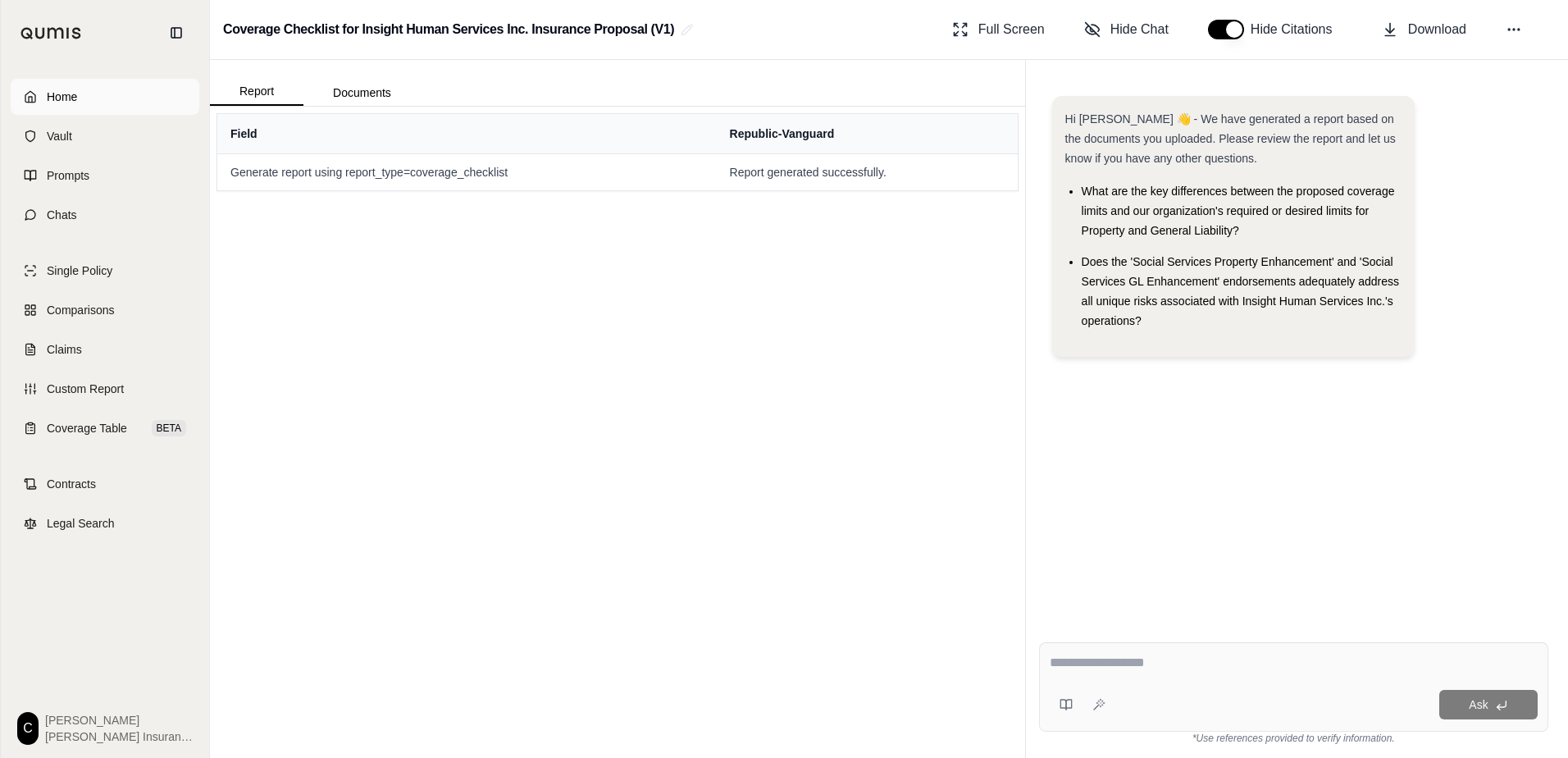
click at [74, 96] on span "Home" at bounding box center [62, 97] width 30 height 17
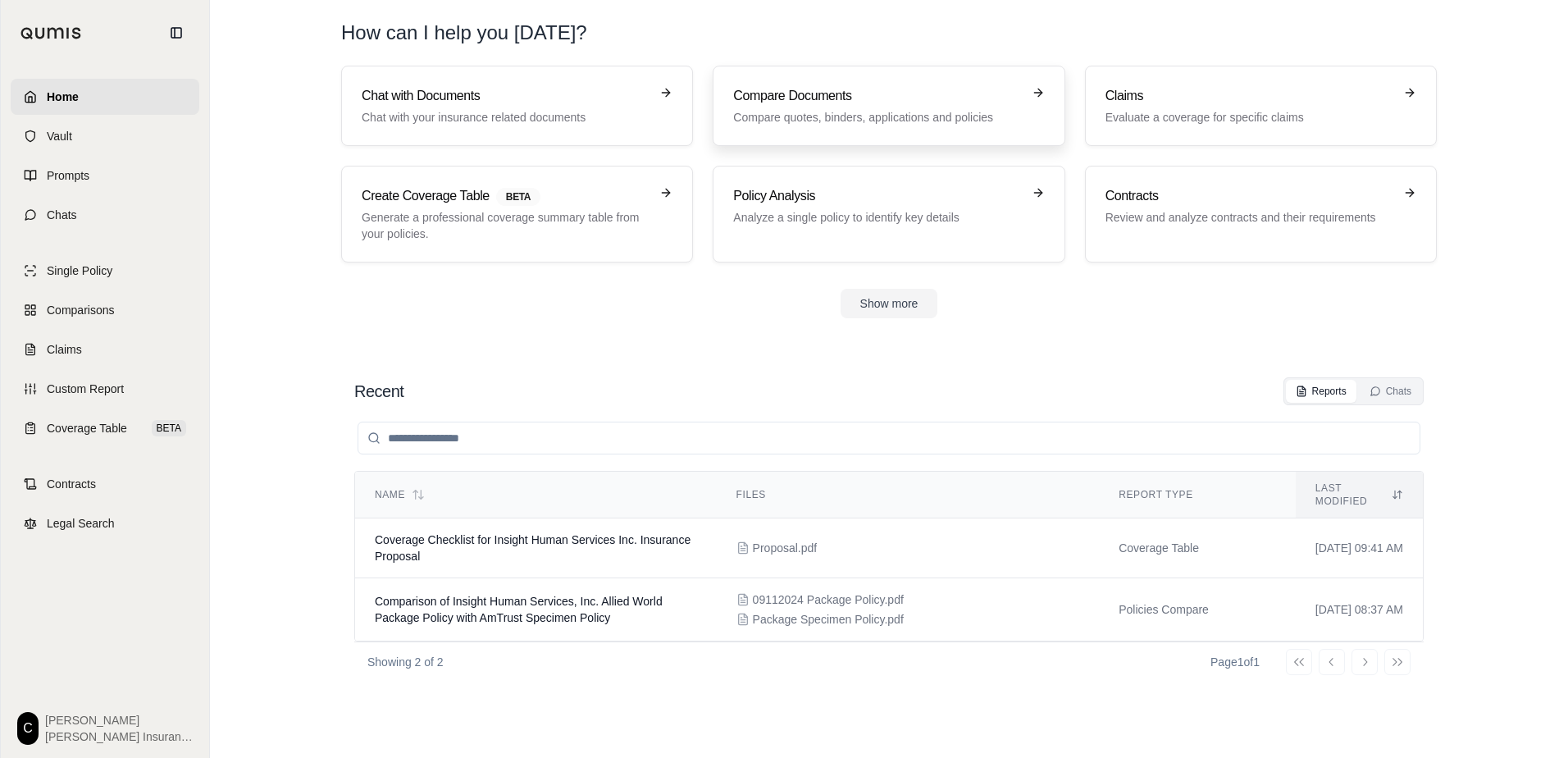
click at [895, 117] on p "Compare quotes, binders, applications and policies" at bounding box center [877, 118] width 288 height 17
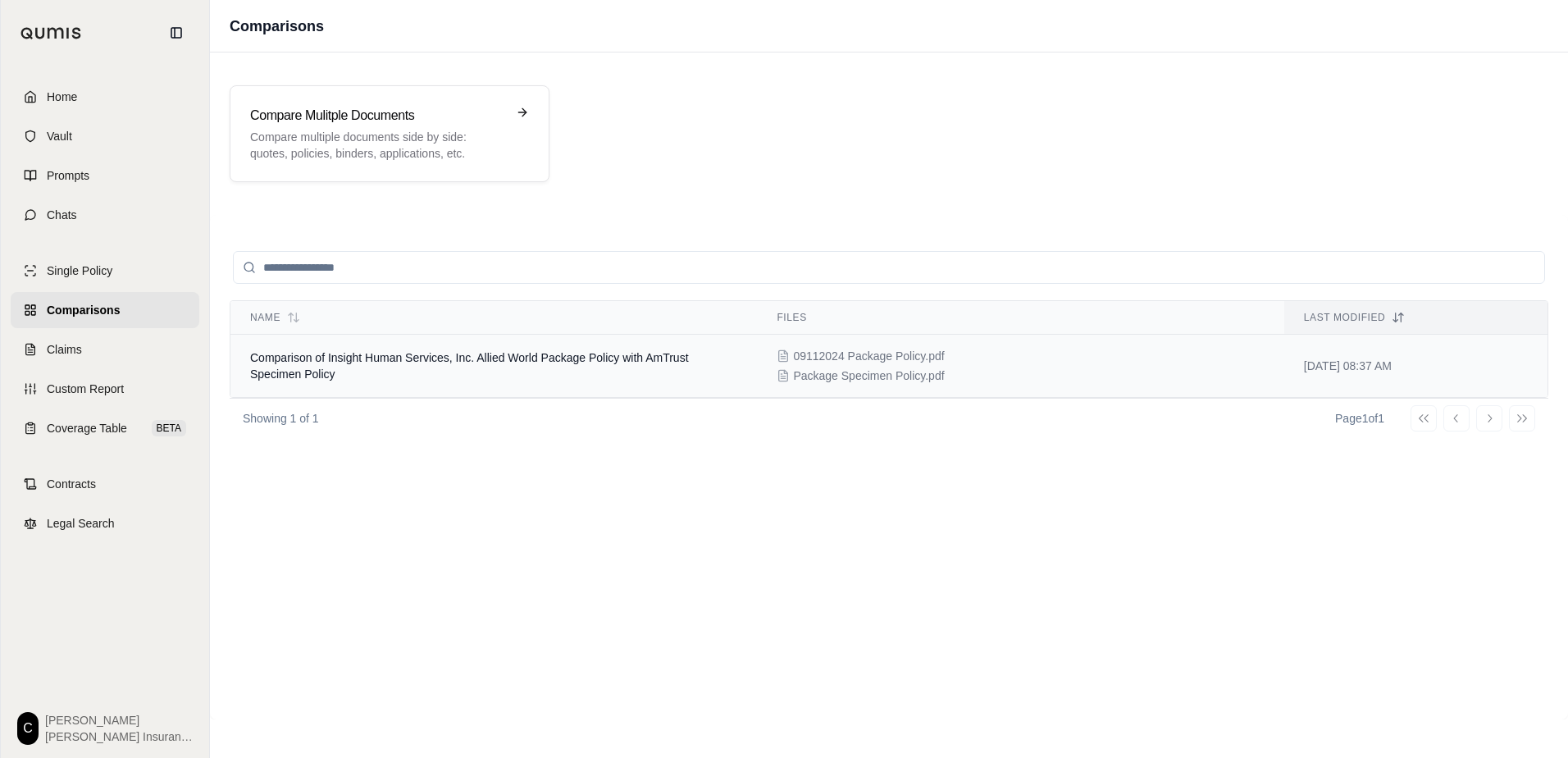
click at [461, 359] on span "Comparison of Insight Human Services, Inc. Allied World Package Policy with AmT…" at bounding box center [469, 365] width 439 height 29
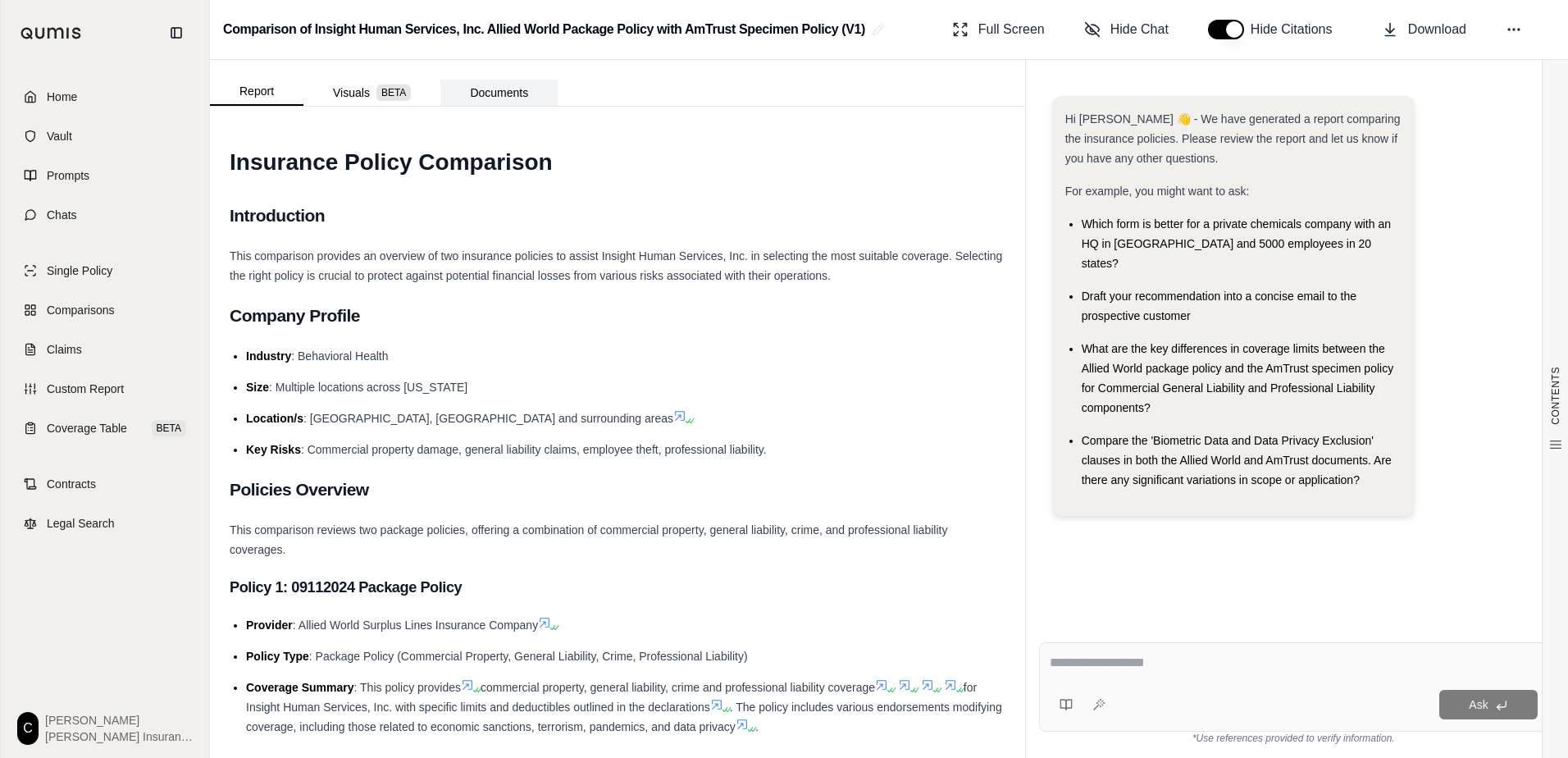
click at [497, 86] on button "Documents" at bounding box center [499, 92] width 117 height 26
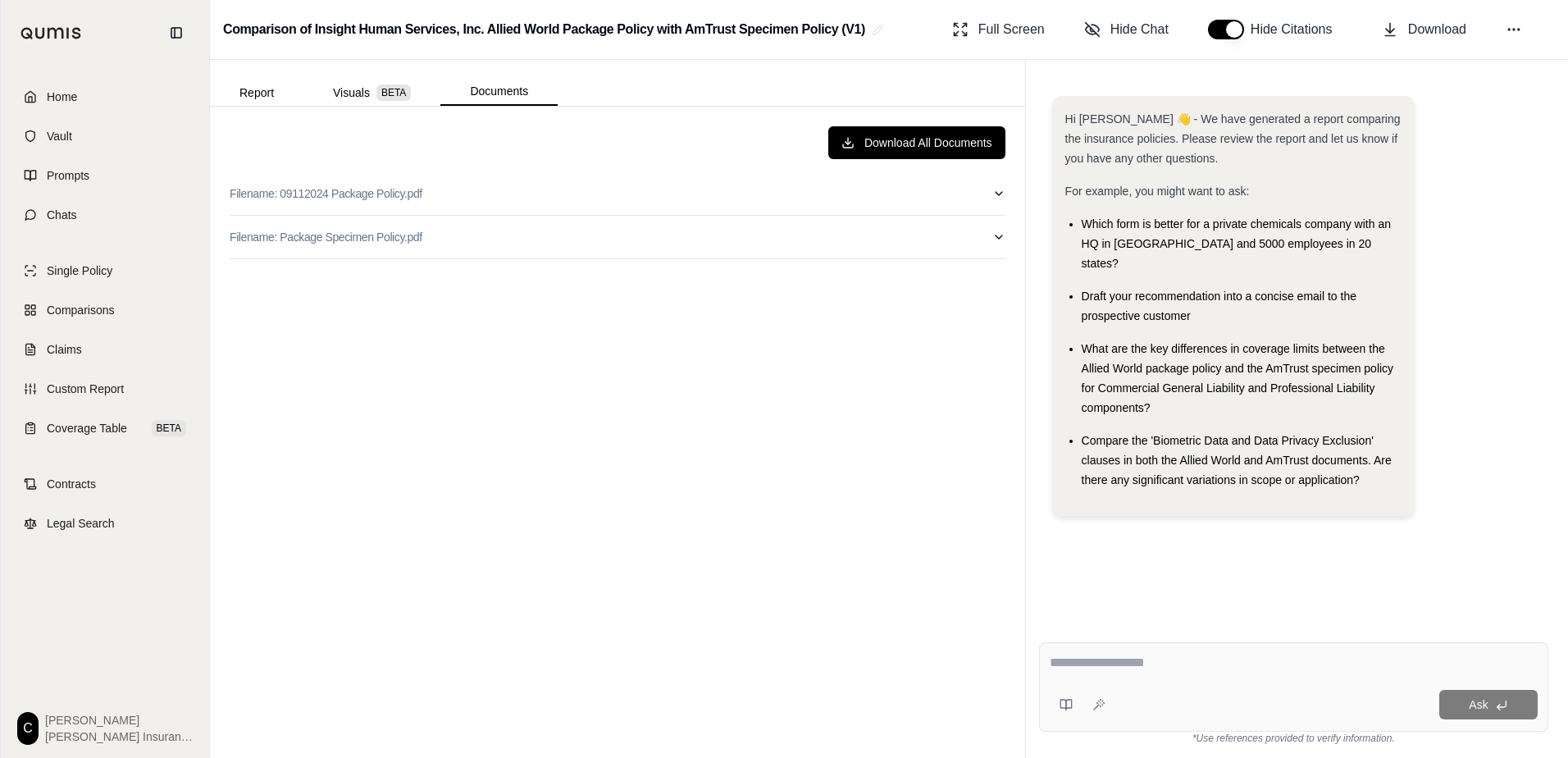
click at [1115, 665] on textarea at bounding box center [1294, 663] width 488 height 20
click at [181, 32] on icon at bounding box center [176, 33] width 13 height 13
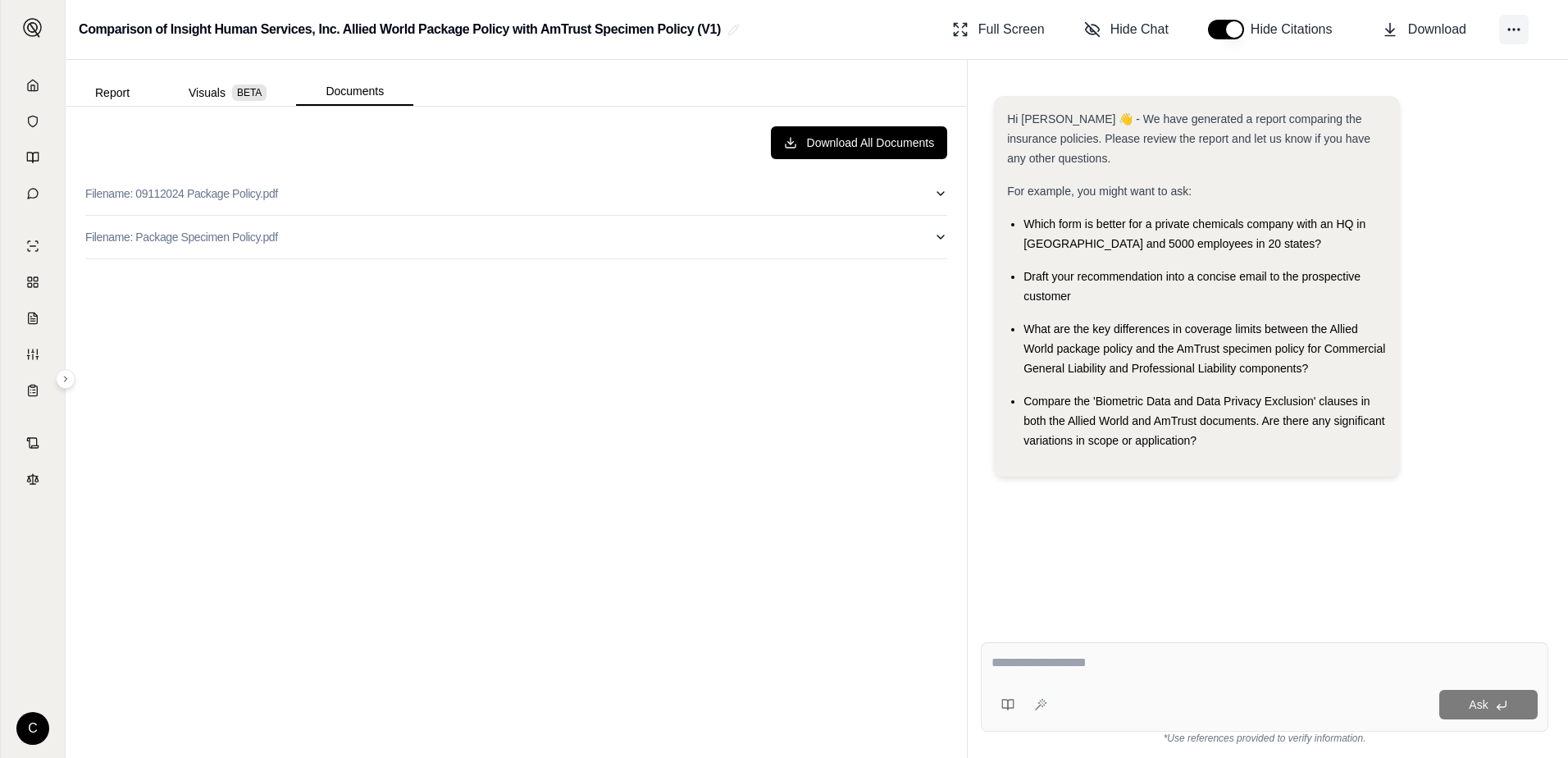
click at [1516, 26] on icon at bounding box center [1515, 30] width 17 height 17
click at [1491, 281] on div "Hi [PERSON_NAME] 👋 - We have generated a report comparing the insurance policie…" at bounding box center [1265, 293] width 542 height 394
click at [1011, 31] on span "Full Screen" at bounding box center [1011, 30] width 66 height 20
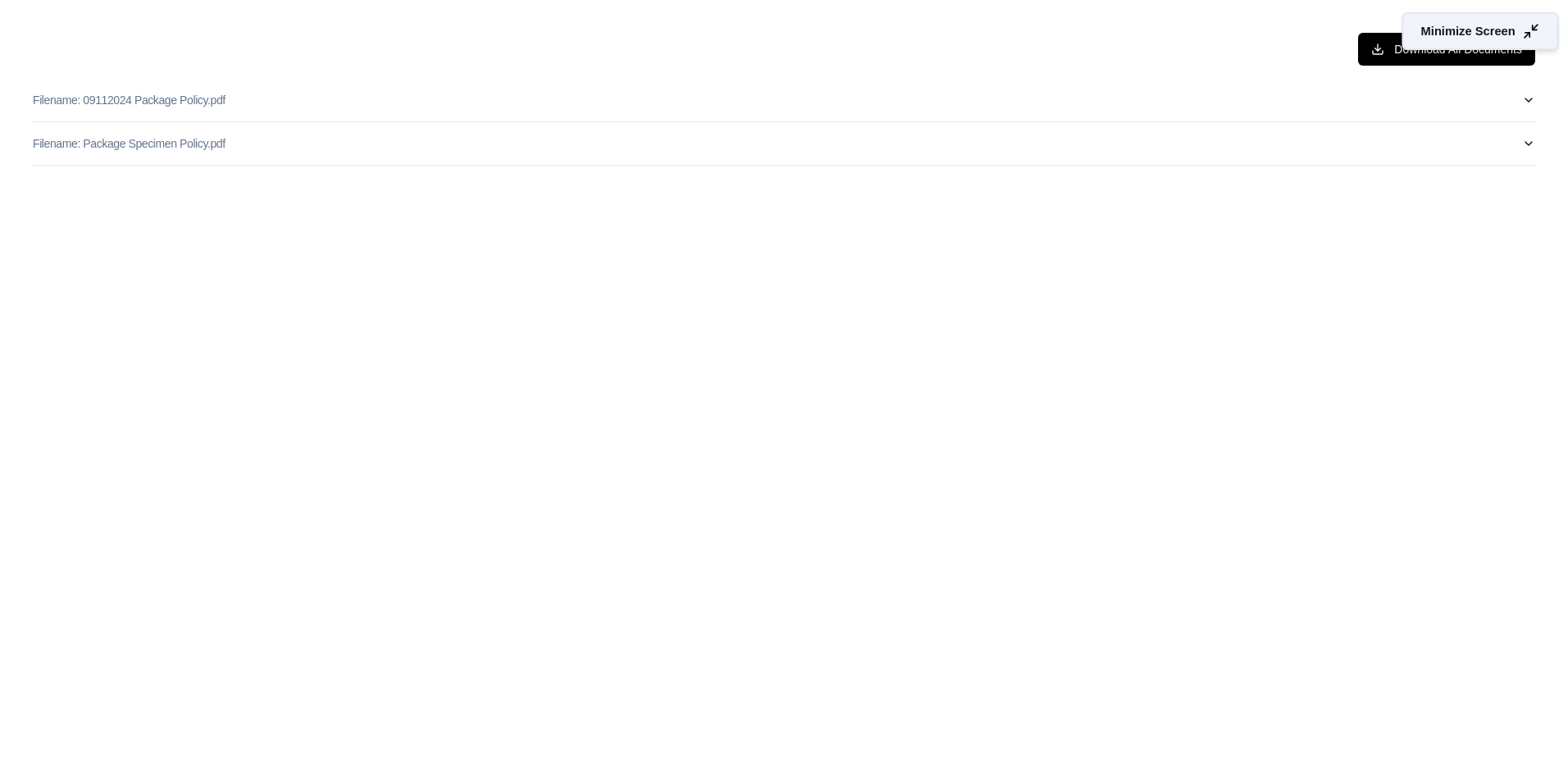
click at [1493, 31] on span "Minimize Screen" at bounding box center [1468, 31] width 94 height 18
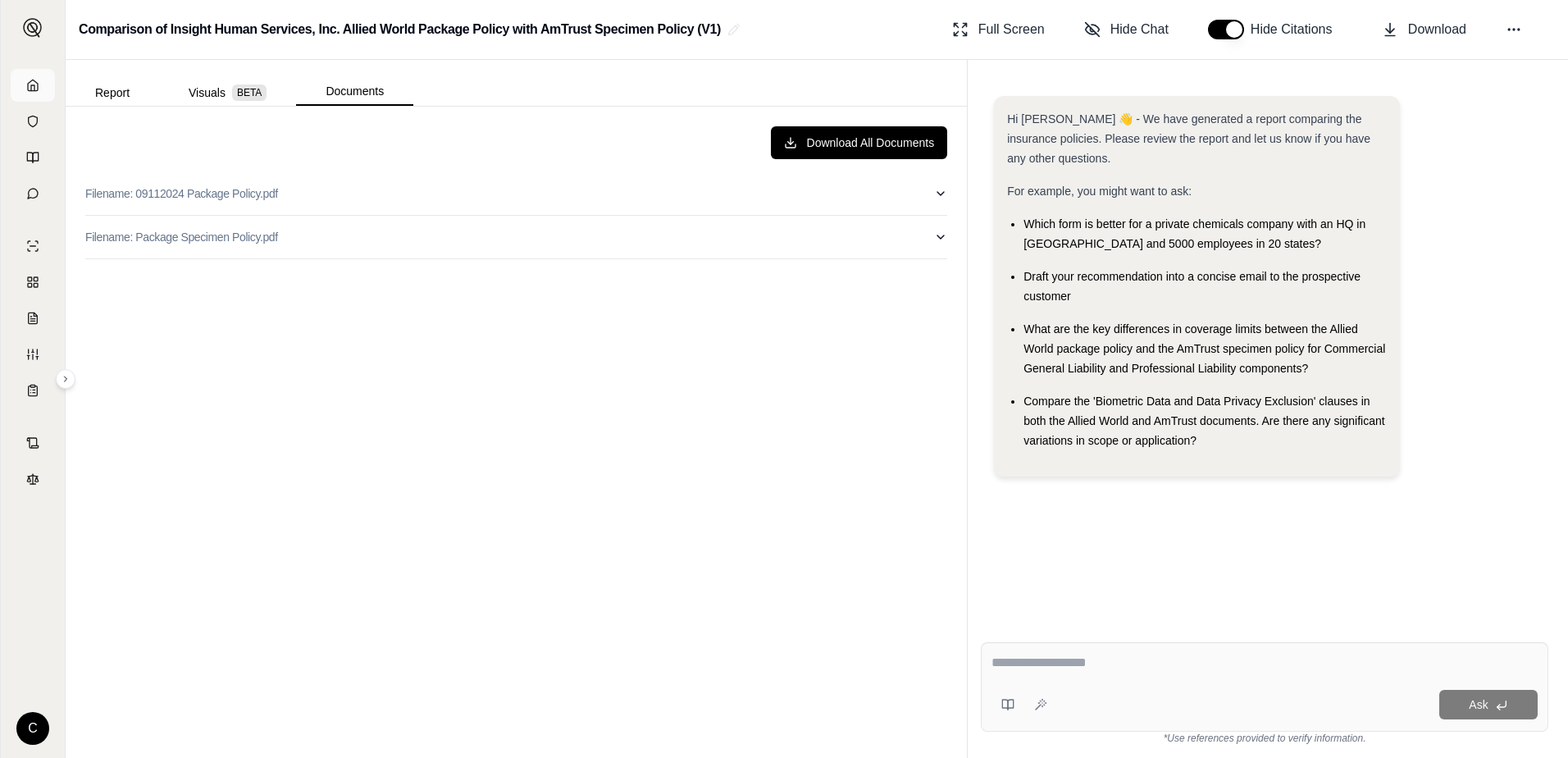
click at [33, 82] on icon at bounding box center [33, 85] width 13 height 13
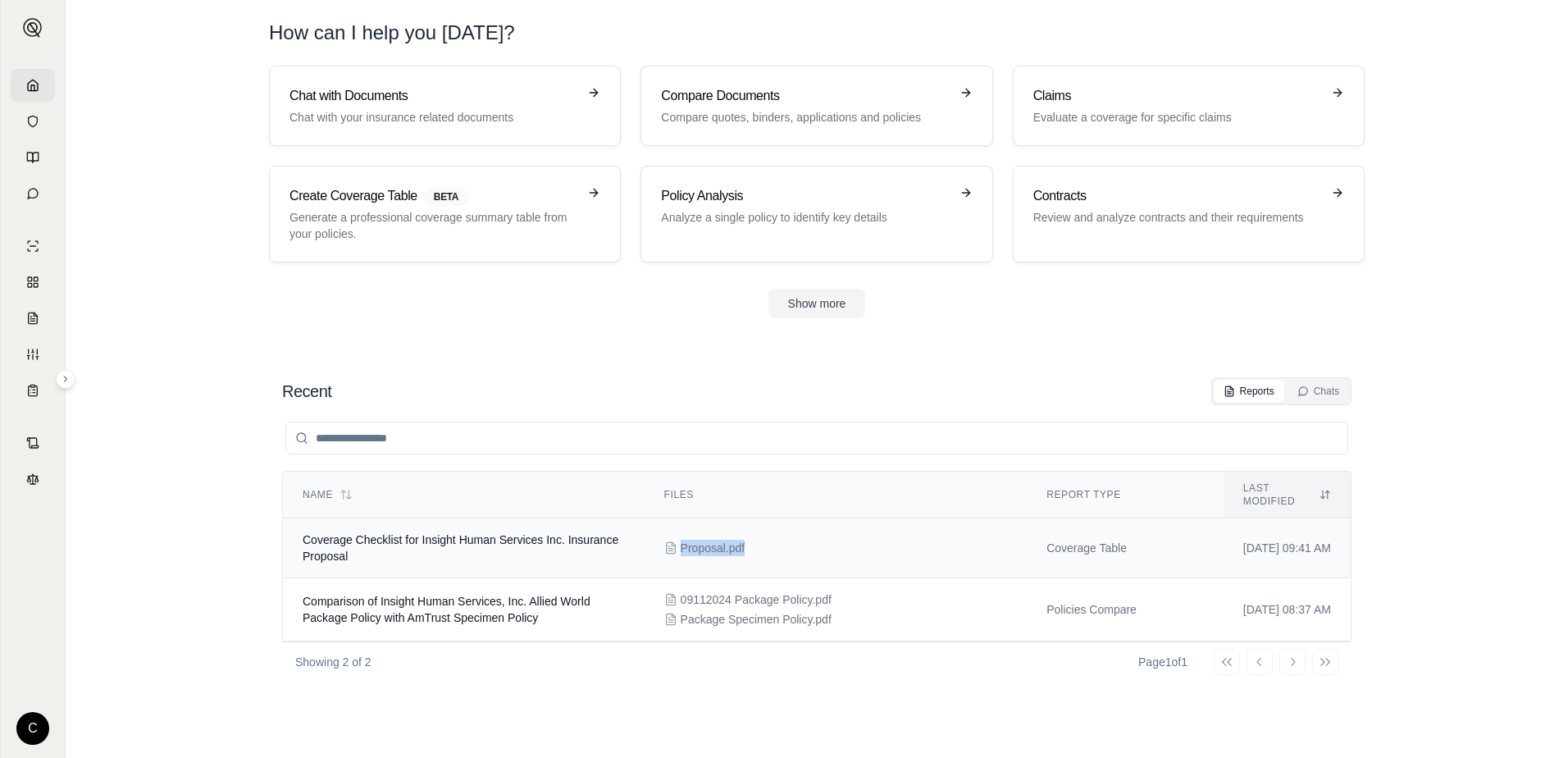
drag, startPoint x: 657, startPoint y: 532, endPoint x: 766, endPoint y: 561, distance: 112.8
click at [766, 561] on td "Proposal.pdf" at bounding box center [836, 548] width 383 height 60
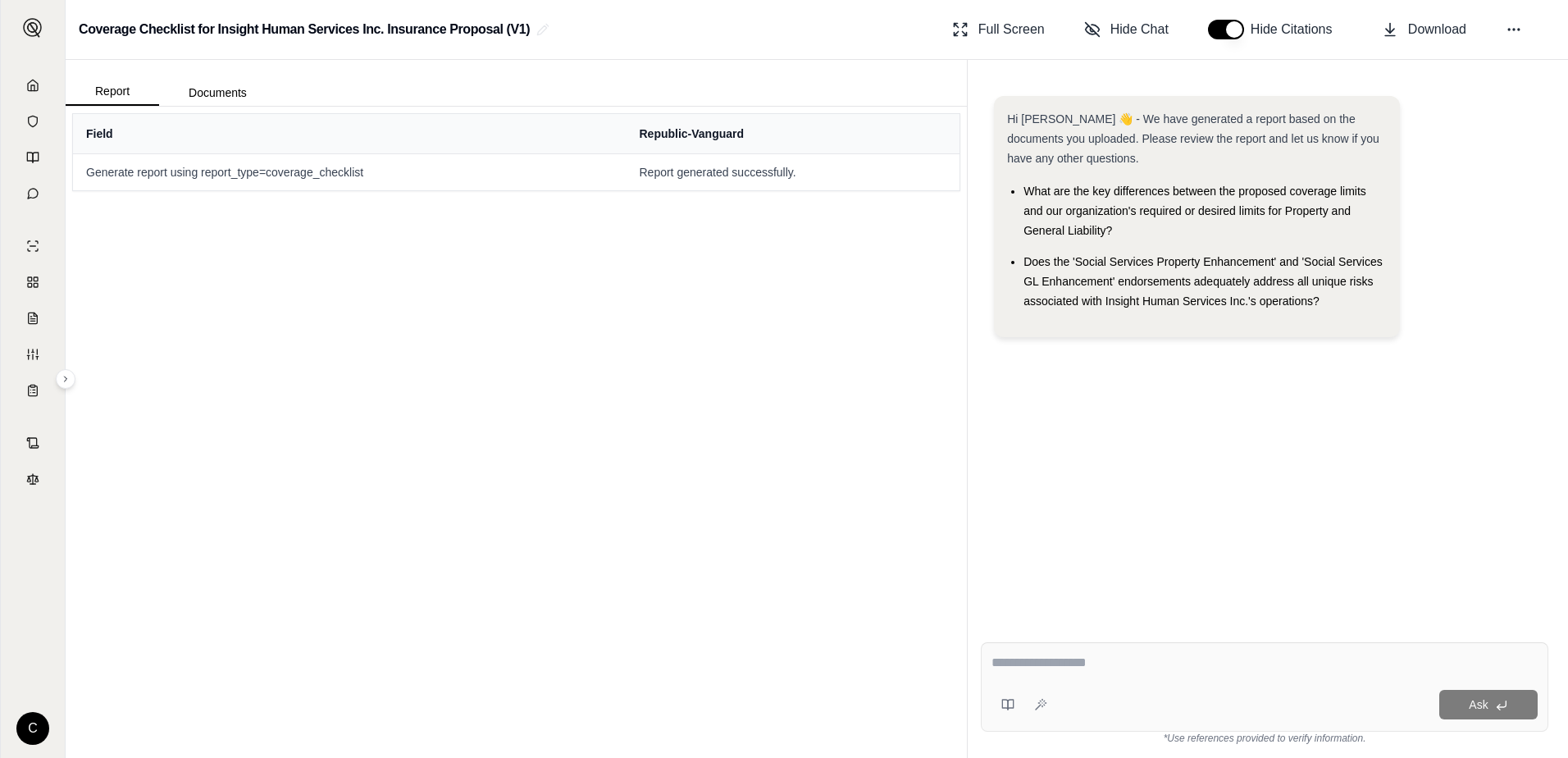
click at [699, 372] on div "Field Republic-Vanguard Generate report using report_type=coverage_checklist Re…" at bounding box center [516, 432] width 901 height 651
click at [1522, 30] on button at bounding box center [1514, 29] width 29 height 29
click at [599, 372] on div "Field Republic-Vanguard Generate report using report_type=coverage_checklist Re…" at bounding box center [516, 432] width 901 height 651
click at [356, 26] on h2 "Coverage Checklist for Insight Human Services Inc. Insurance Proposal (V1)" at bounding box center [304, 29] width 451 height 29
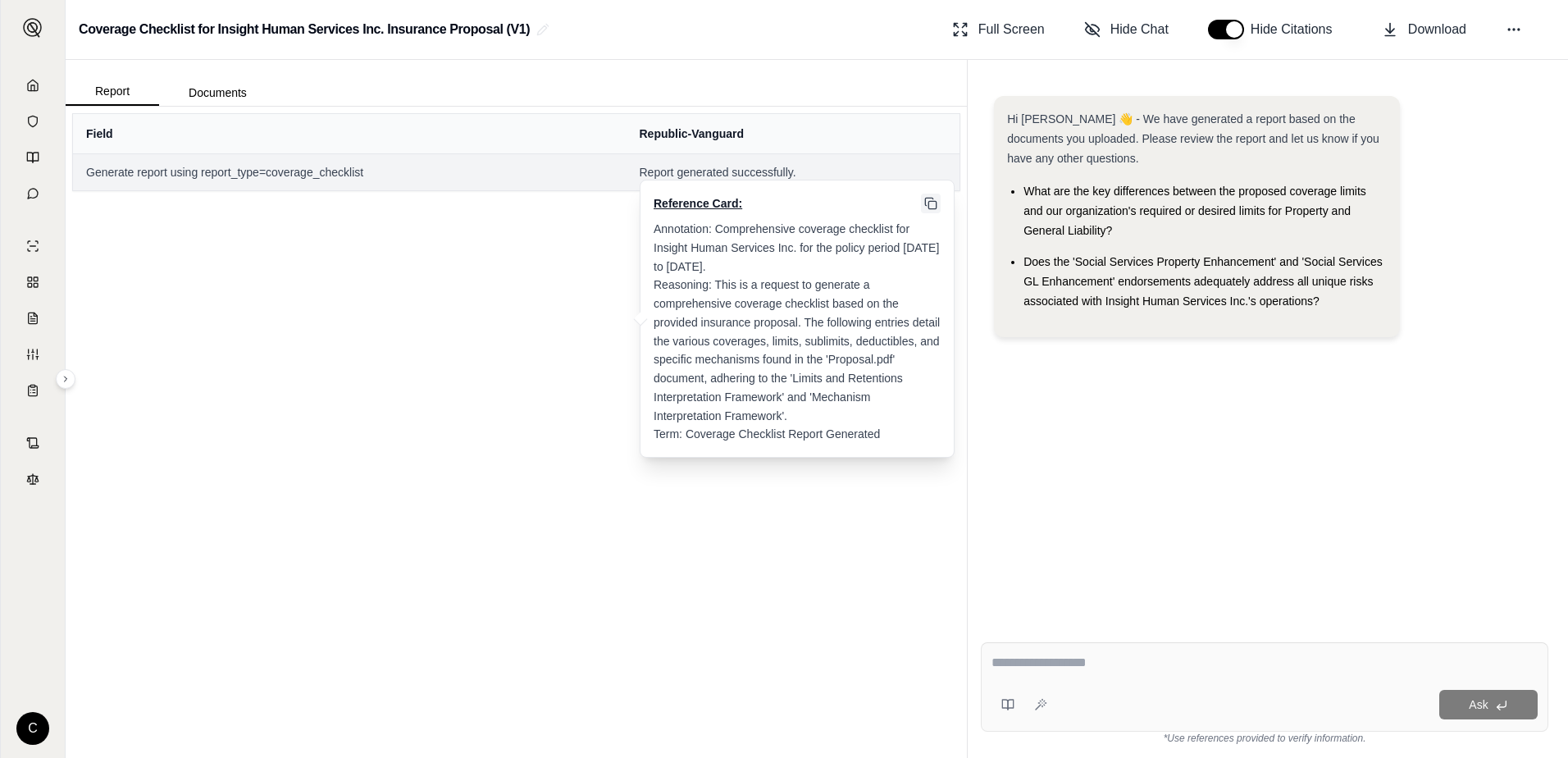
click at [934, 204] on icon at bounding box center [931, 203] width 13 height 13
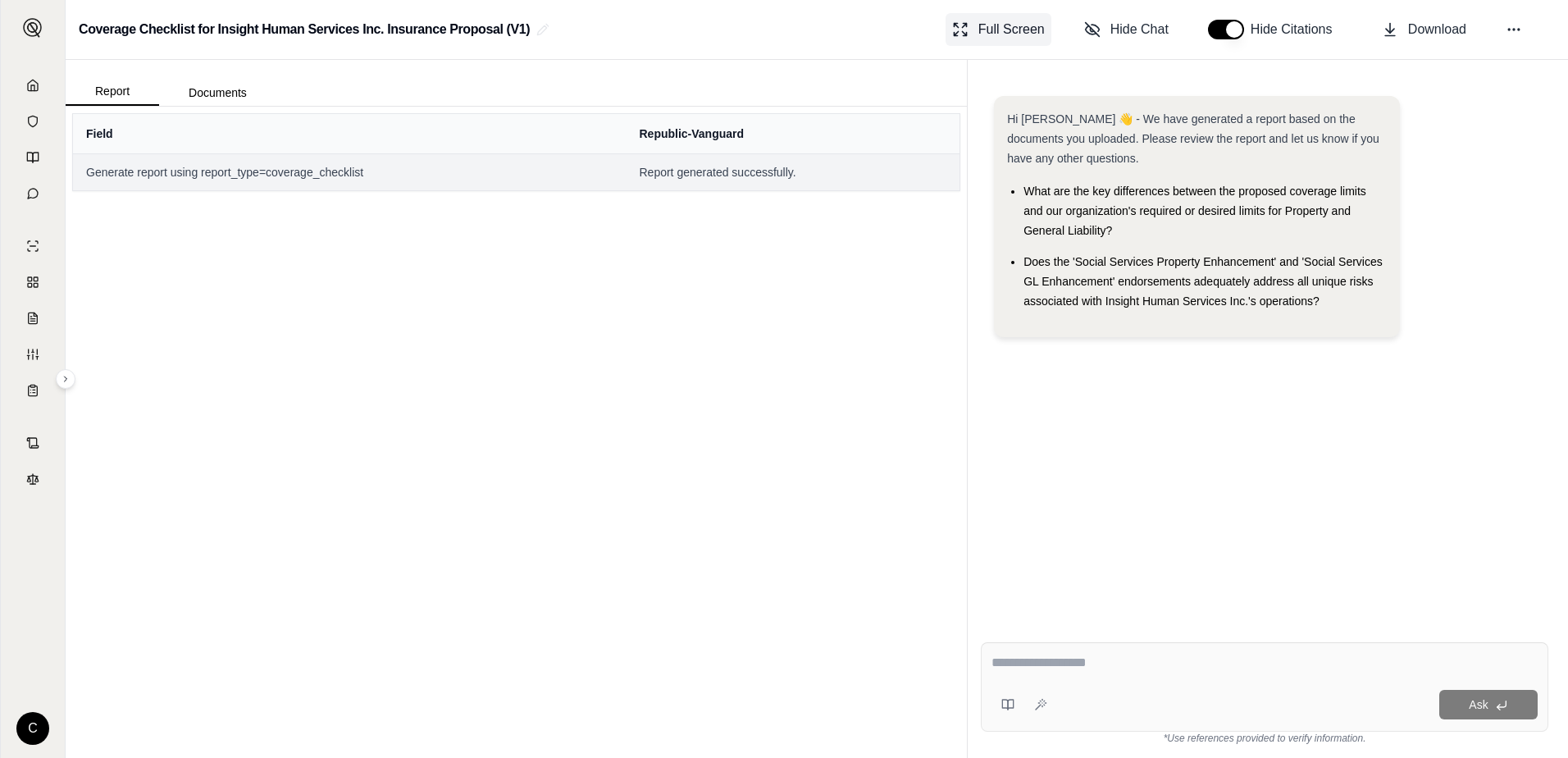
click at [1000, 31] on span "Full Screen" at bounding box center [1011, 30] width 66 height 20
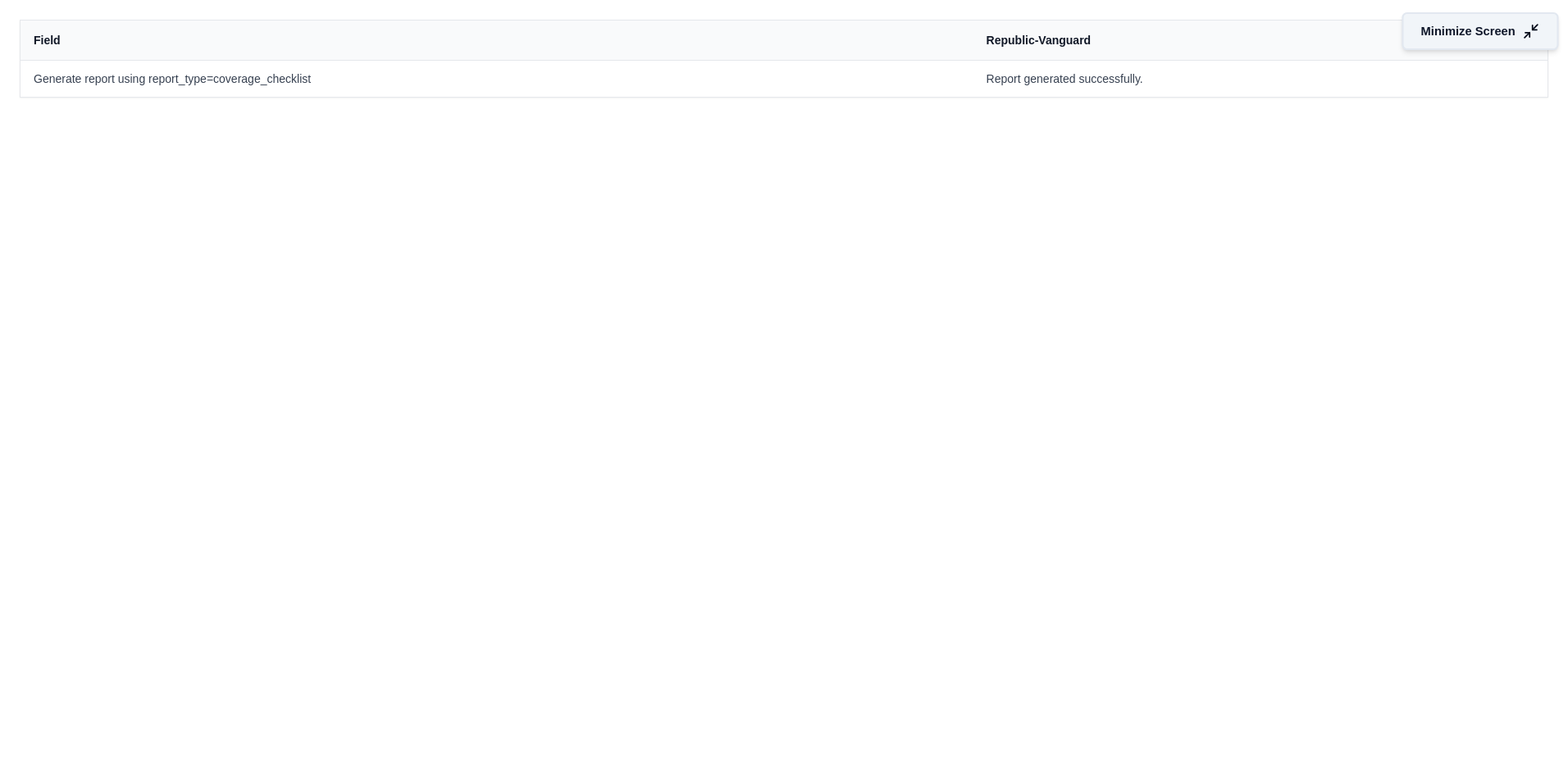
click at [1487, 33] on span "Minimize Screen" at bounding box center [1468, 31] width 94 height 18
